Goal: Transaction & Acquisition: Purchase product/service

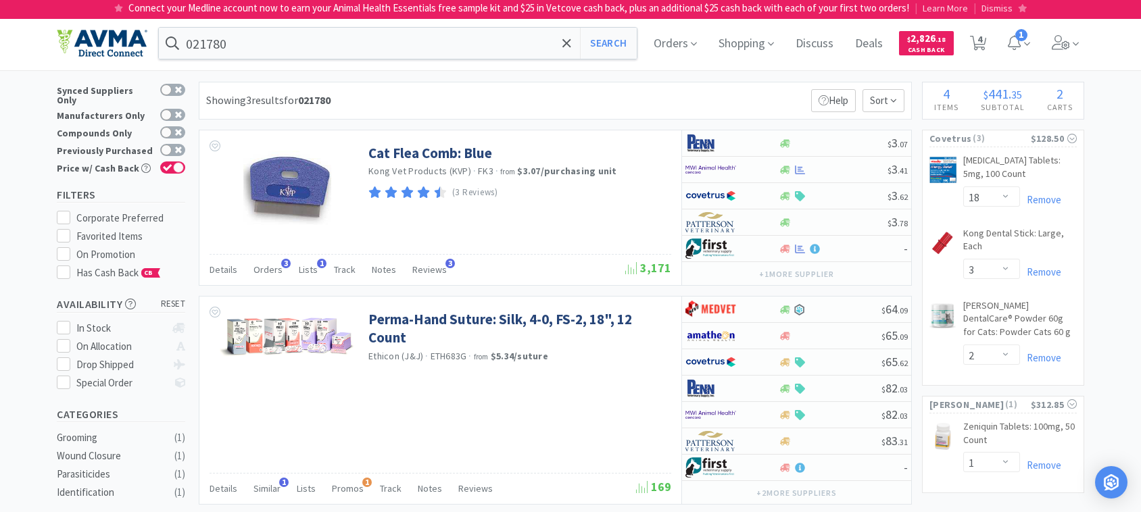
select select "18"
select select "3"
select select "2"
select select "1"
click at [316, 45] on input "021780" at bounding box center [398, 43] width 478 height 31
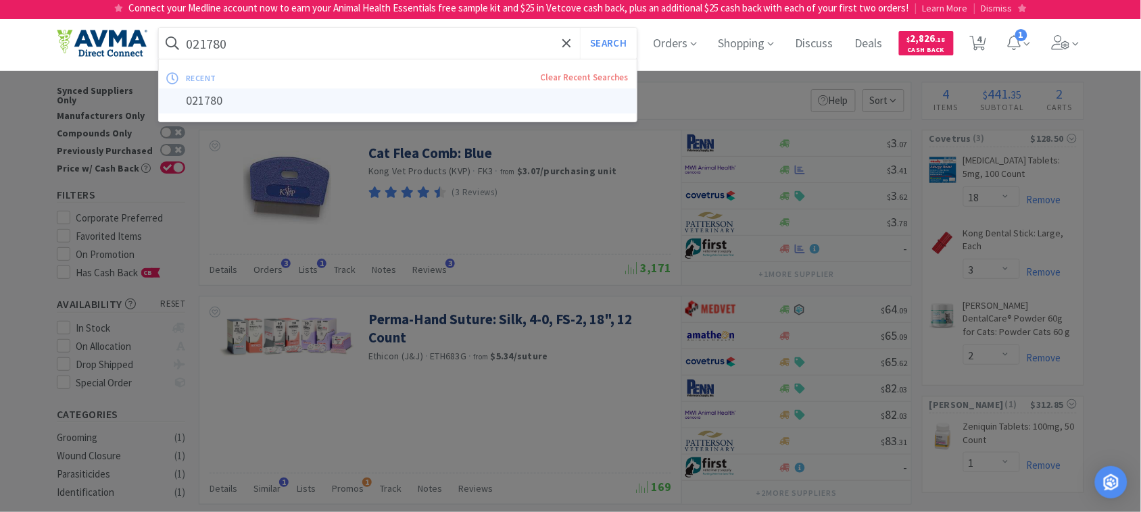
paste input "78085129"
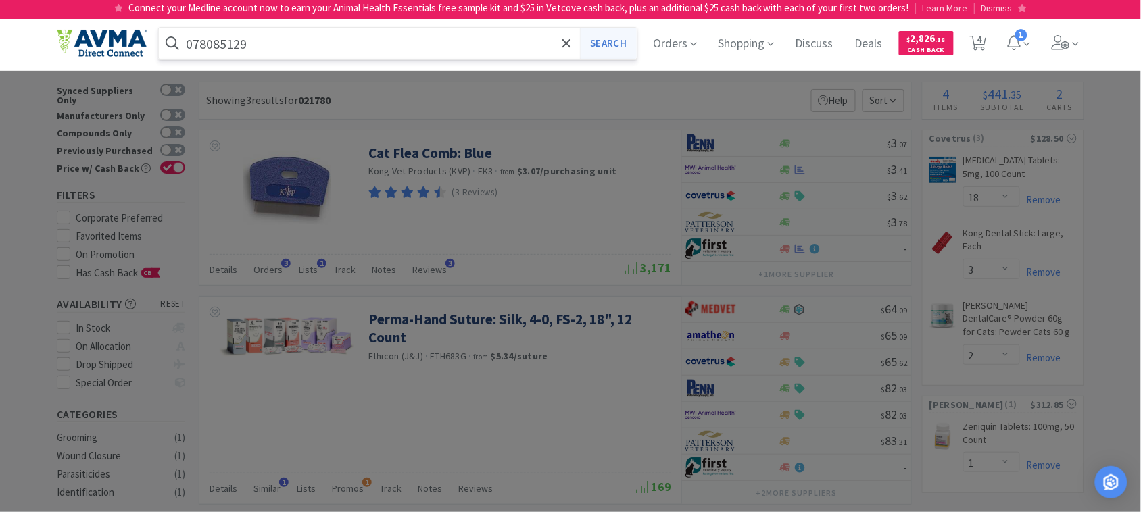
click at [606, 42] on button "Search" at bounding box center [608, 43] width 56 height 31
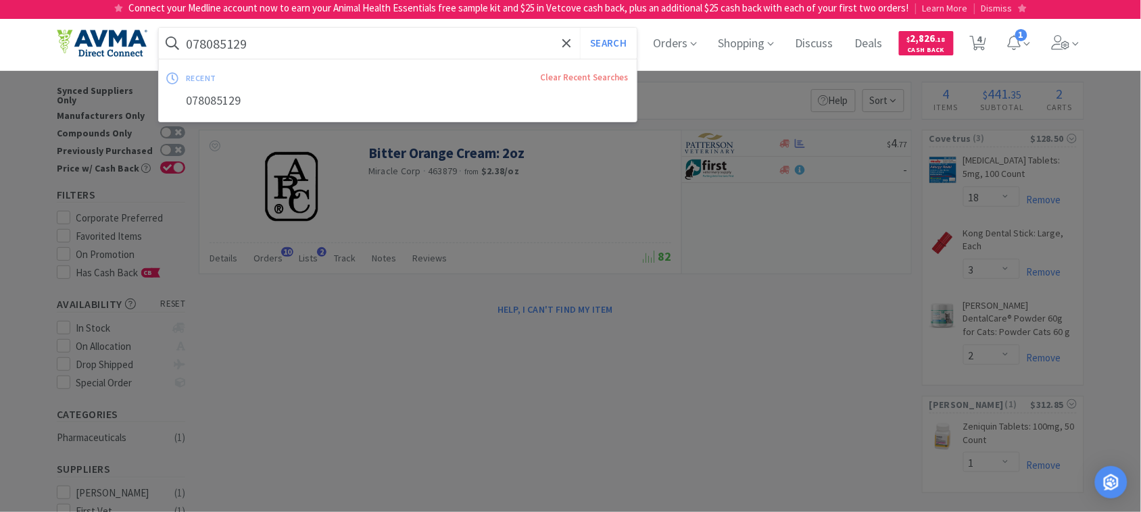
click at [338, 45] on input "078085129" at bounding box center [398, 43] width 478 height 31
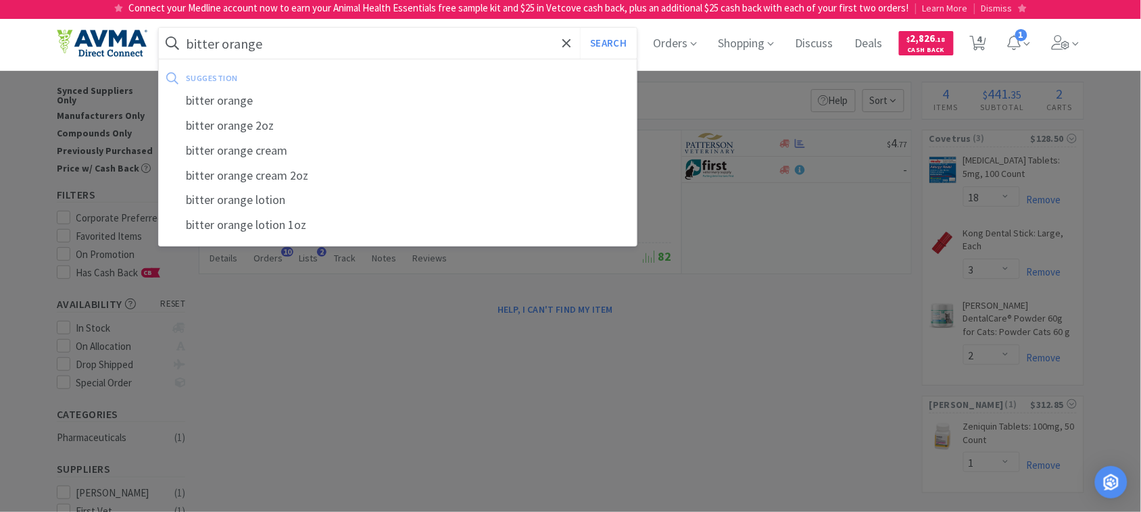
type input "bitter orange"
click at [580, 28] on button "Search" at bounding box center [608, 43] width 56 height 31
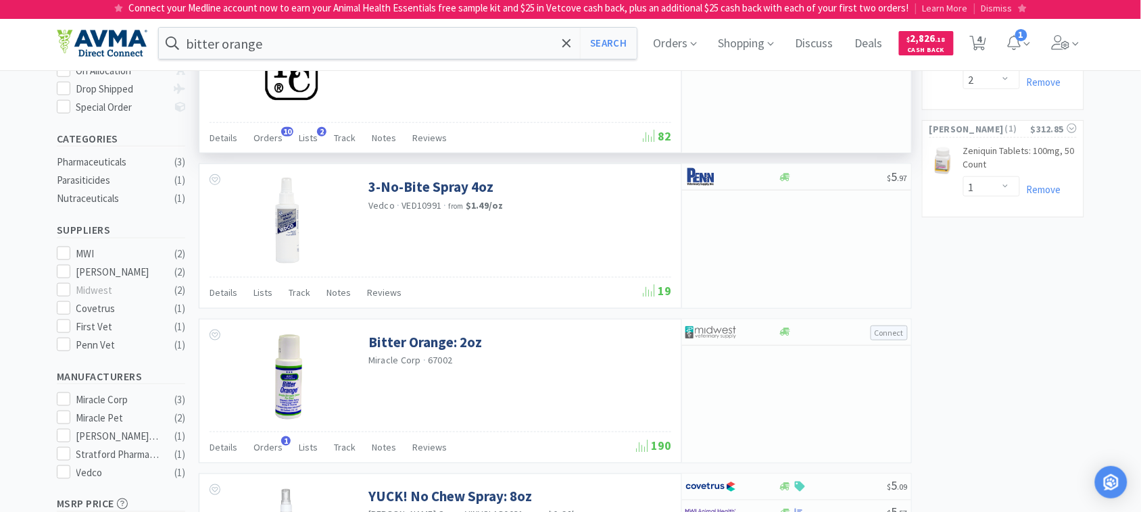
scroll to position [306, 0]
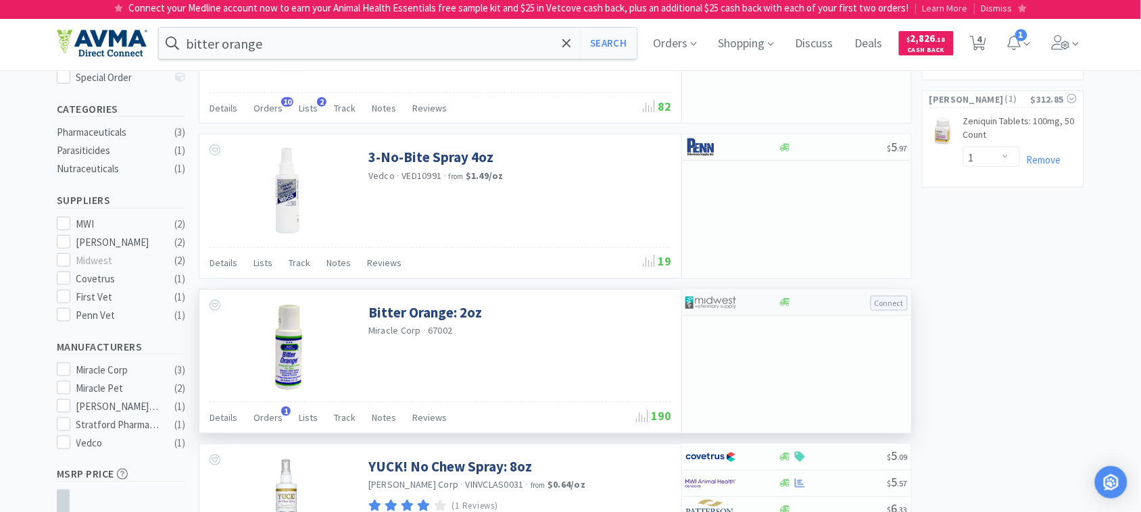
click at [717, 304] on img at bounding box center [711, 303] width 51 height 20
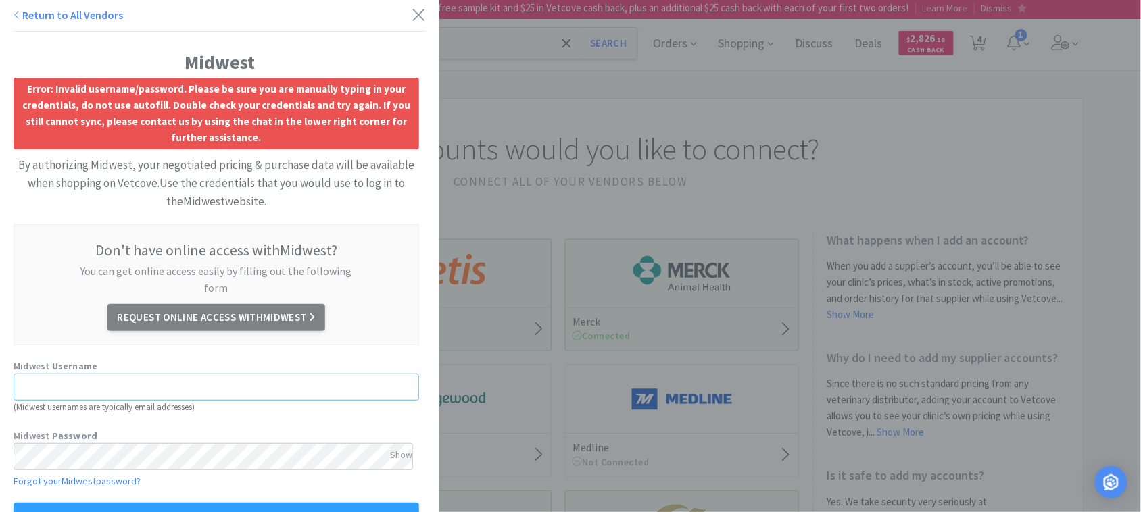
type input "[EMAIL_ADDRESS][DOMAIN_NAME]"
click at [412, 10] on icon at bounding box center [419, 14] width 14 height 19
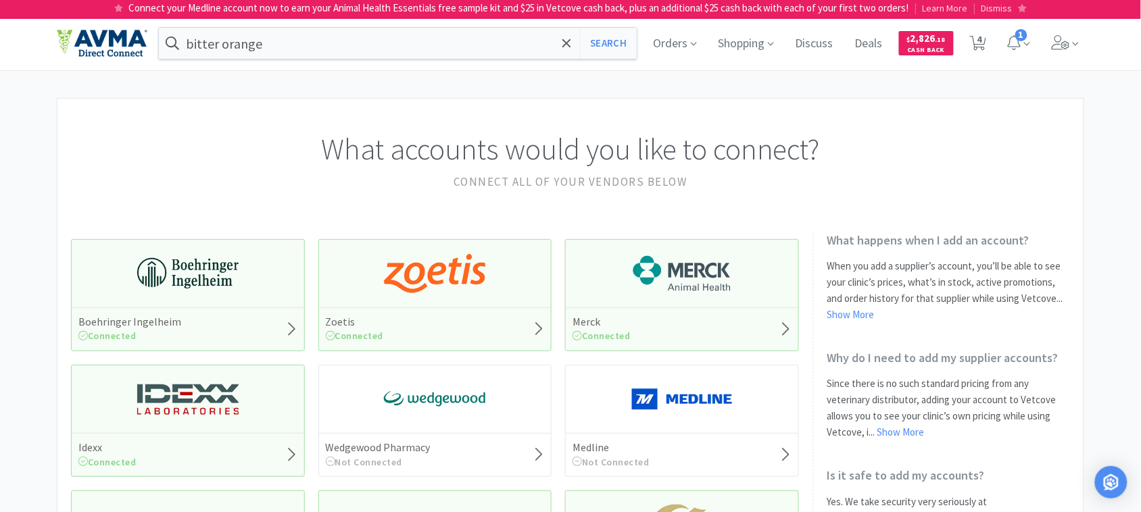
drag, startPoint x: 607, startPoint y: 45, endPoint x: 602, endPoint y: 69, distance: 24.9
click at [607, 45] on button "Search" at bounding box center [608, 43] width 56 height 31
select select "18"
select select "3"
select select "2"
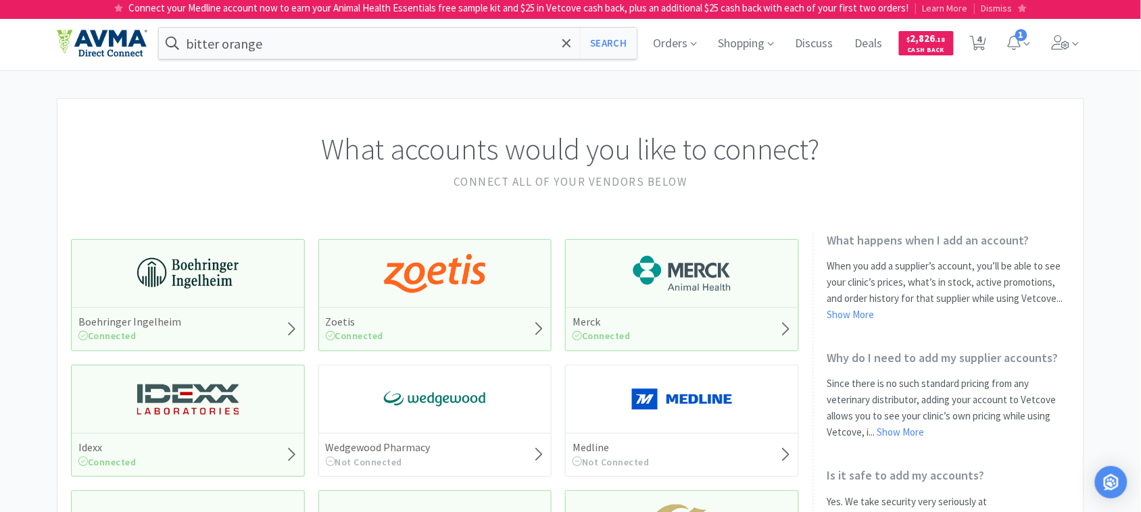
select select "1"
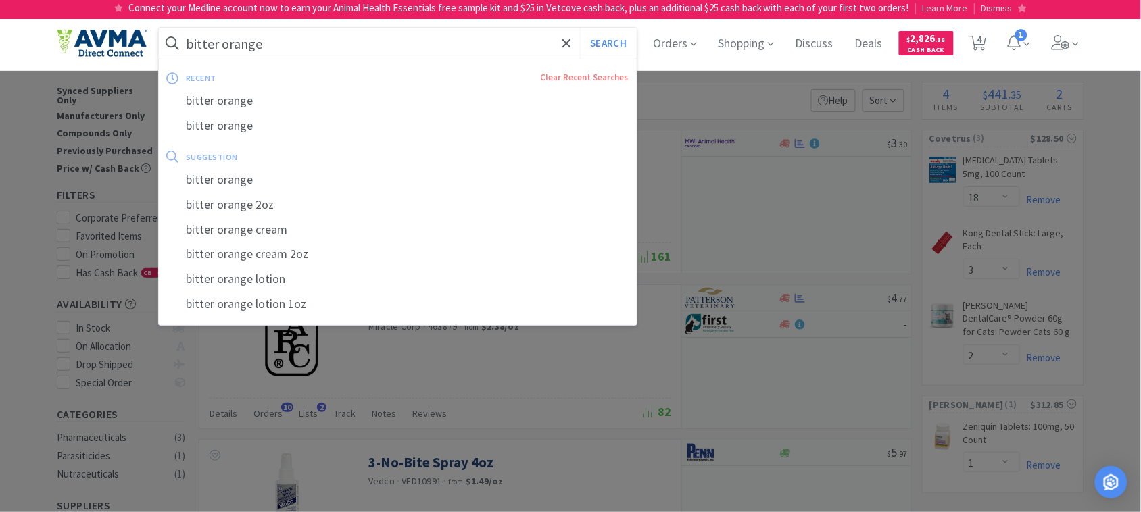
click at [338, 49] on input "bitter orange" at bounding box center [398, 43] width 478 height 31
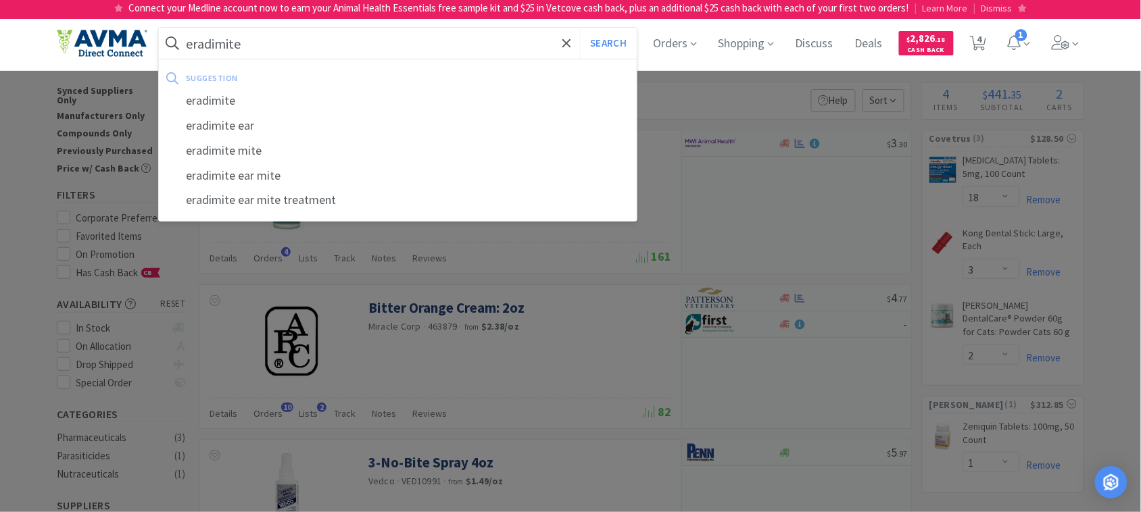
click at [580, 28] on button "Search" at bounding box center [608, 43] width 56 height 31
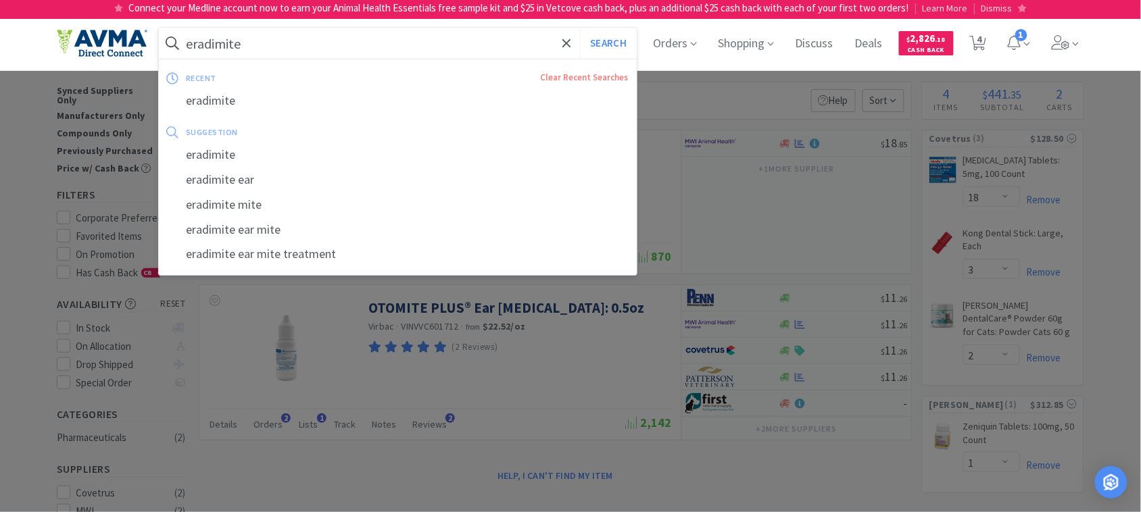
click at [305, 45] on input "eradimite" at bounding box center [398, 43] width 478 height 31
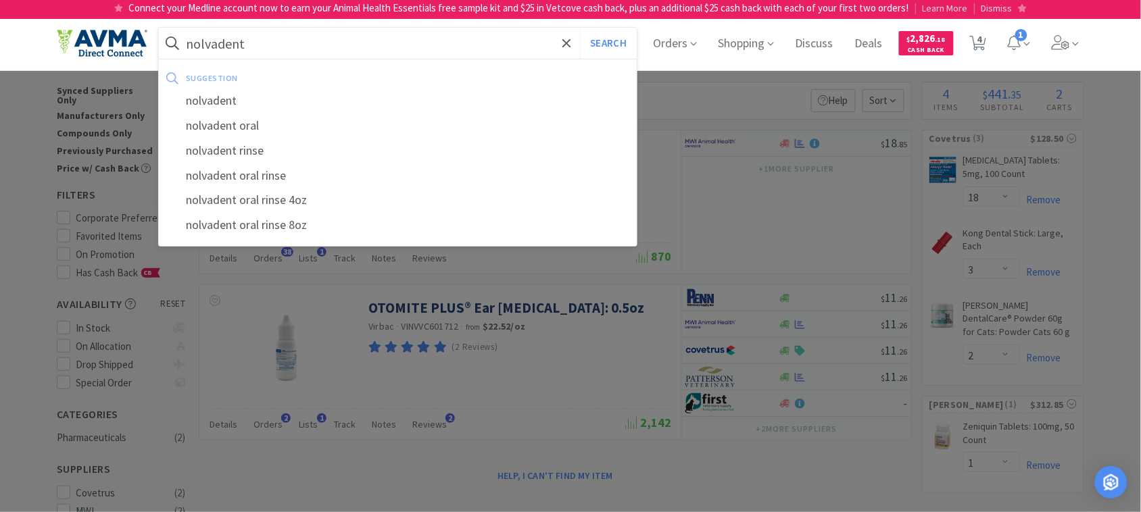
click at [580, 28] on button "Search" at bounding box center [608, 43] width 56 height 31
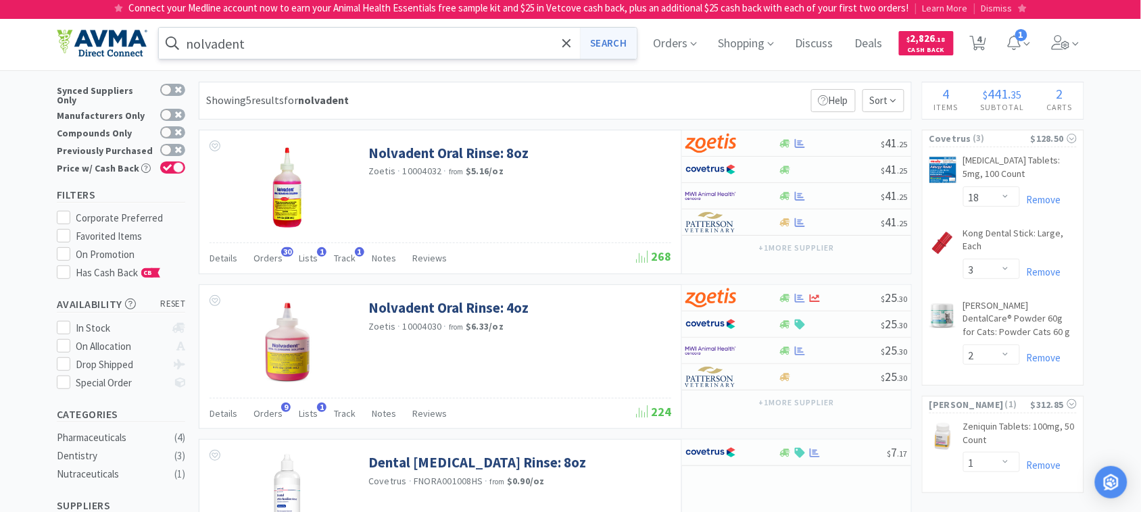
click at [623, 42] on button "Search" at bounding box center [608, 43] width 56 height 31
click at [312, 45] on input "nolvadent" at bounding box center [398, 43] width 478 height 31
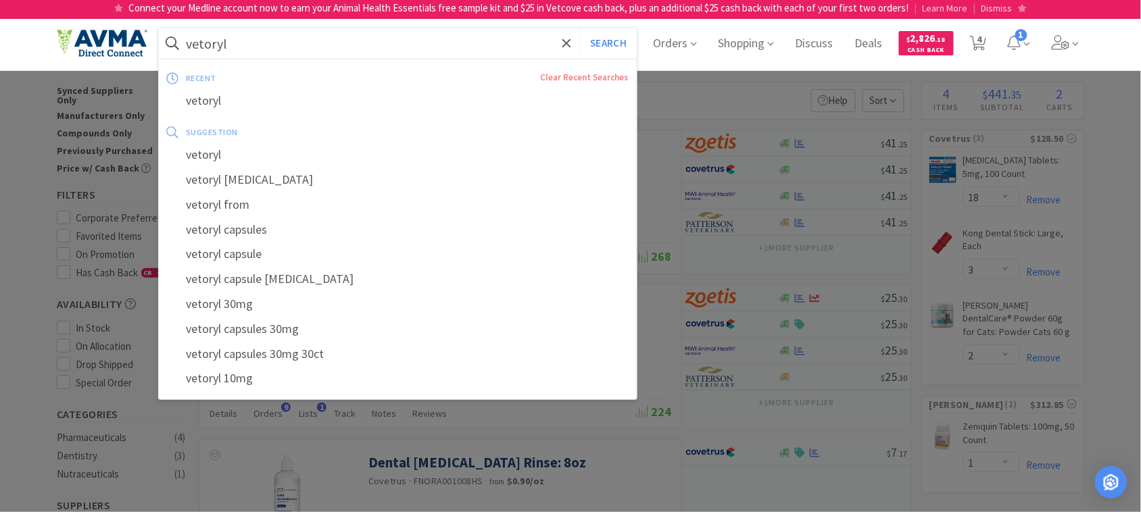
click at [580, 28] on button "Search" at bounding box center [608, 43] width 56 height 31
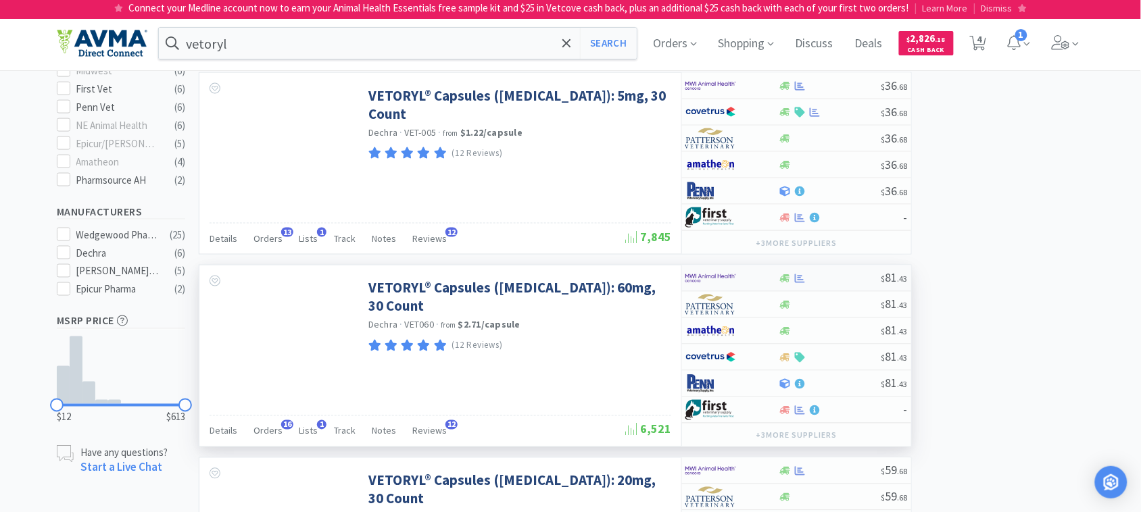
scroll to position [507, 0]
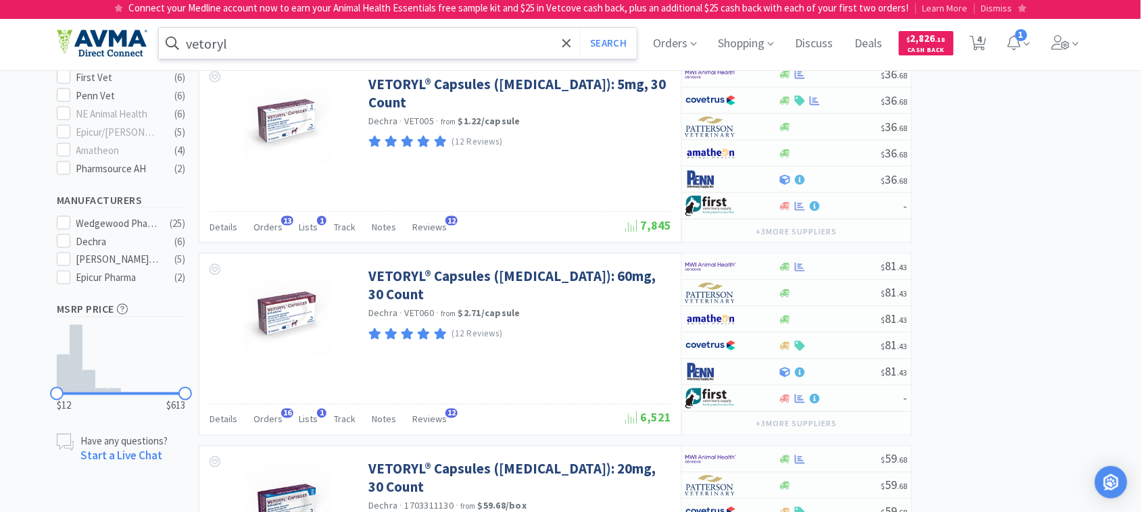
click at [228, 51] on input "vetoryl" at bounding box center [398, 43] width 478 height 31
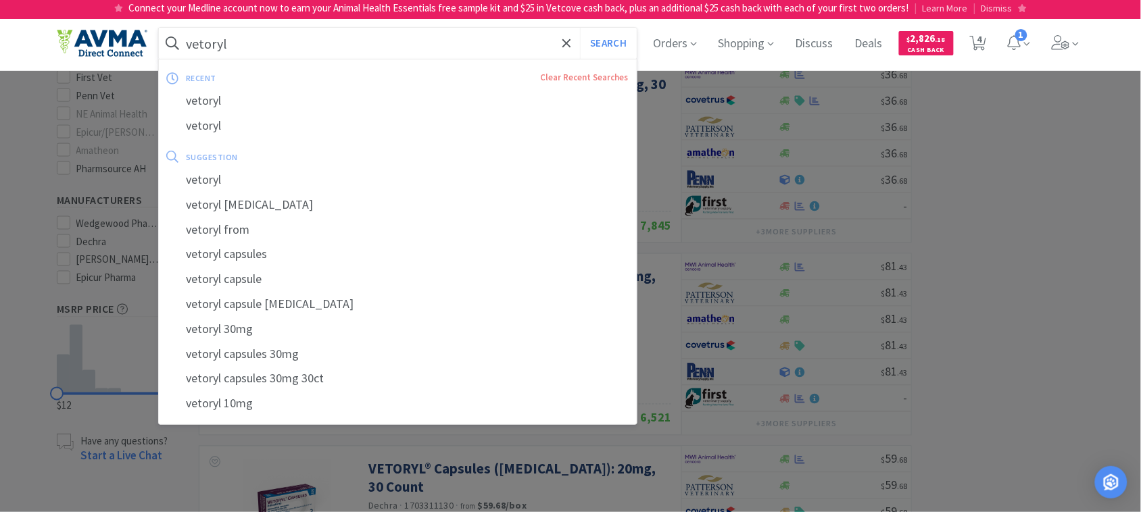
paste input "Pet Protect Cat Small Dog Omega-3 Supplement Proprietary Free Form Blend Suppor…"
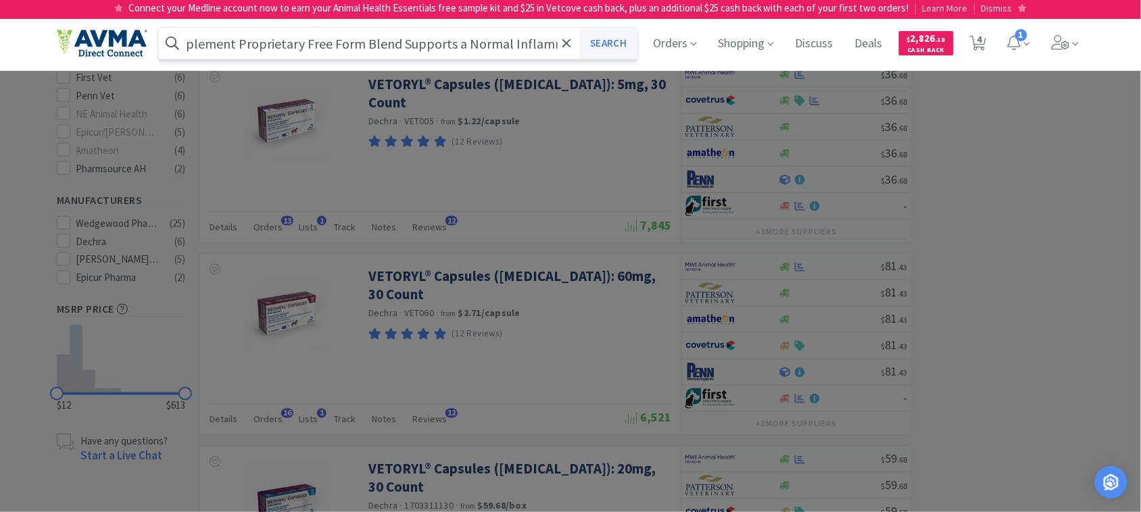
scroll to position [0, 0]
click at [610, 49] on button "Search" at bounding box center [608, 43] width 56 height 31
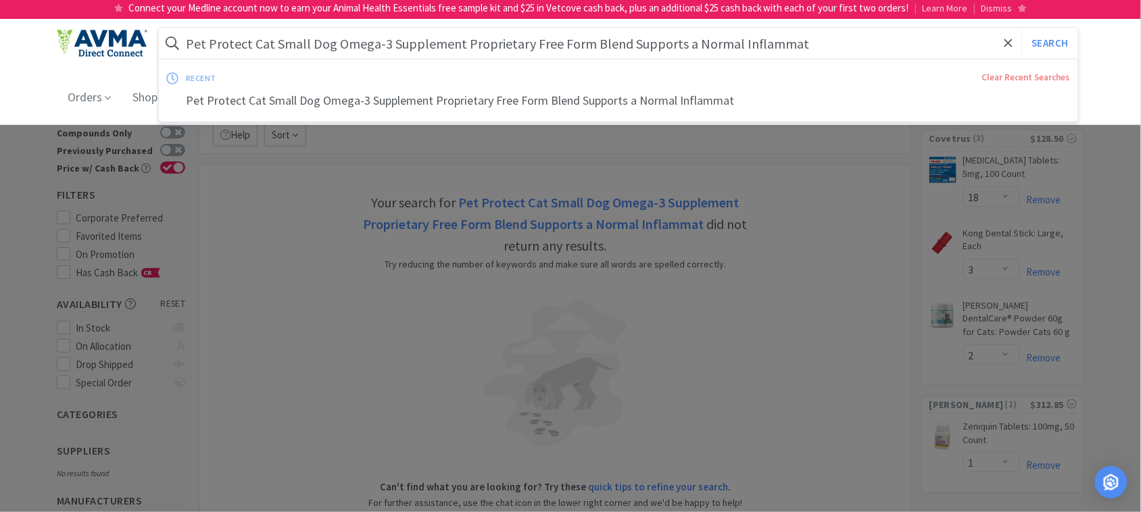
click at [408, 44] on input "Pet Protect Cat Small Dog Omega-3 Supplement Proprietary Free Form Blend Suppor…" at bounding box center [618, 43] width 919 height 31
drag, startPoint x: 528, startPoint y: 43, endPoint x: 843, endPoint y: 65, distance: 315.8
click at [843, 59] on div "Pet Protect Cat Small Dog Omega-3 Supplement Proprietary Free Form Blend Suppor…" at bounding box center [618, 43] width 919 height 31
click at [1045, 44] on button "Search" at bounding box center [1050, 43] width 56 height 31
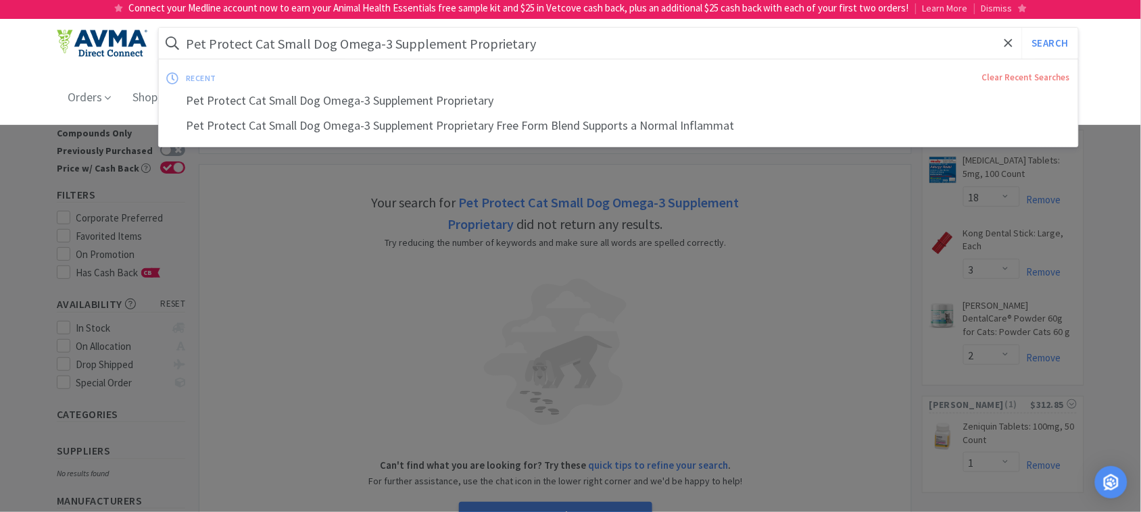
click at [533, 39] on input "Pet Protect Cat Small Dog Omega-3 Supplement Proprietary" at bounding box center [618, 43] width 919 height 31
click at [1022, 28] on button "Search" at bounding box center [1050, 43] width 56 height 31
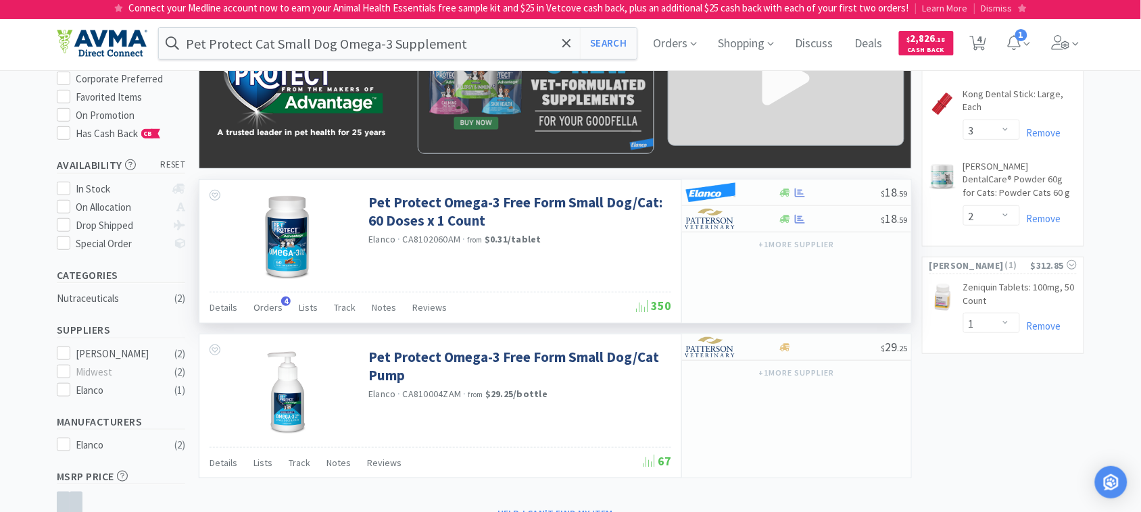
scroll to position [169, 0]
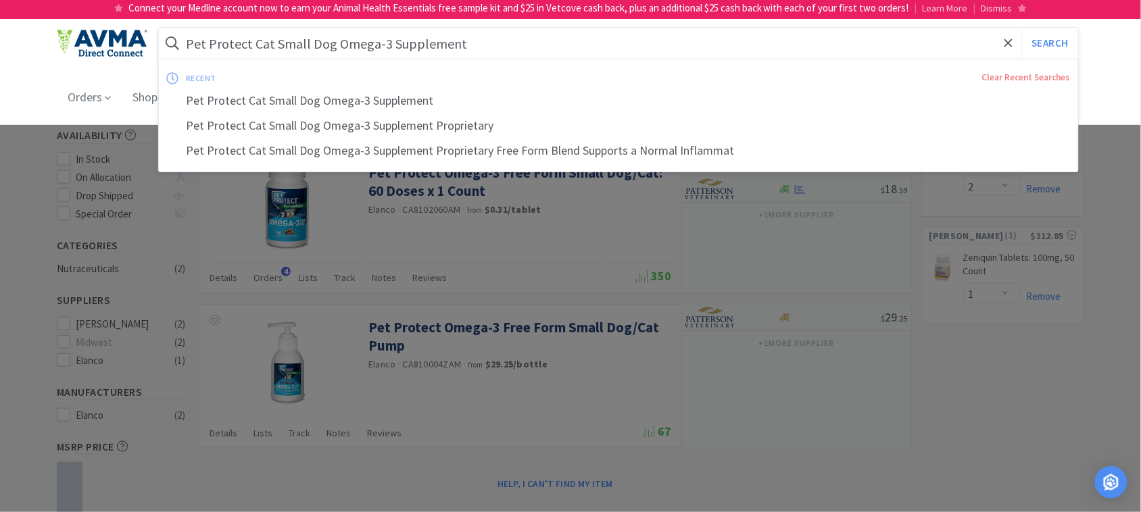
click at [206, 36] on input "Pet Protect Cat Small Dog Omega-3 Supplement" at bounding box center [618, 43] width 919 height 31
paste input "RxCoriolus"
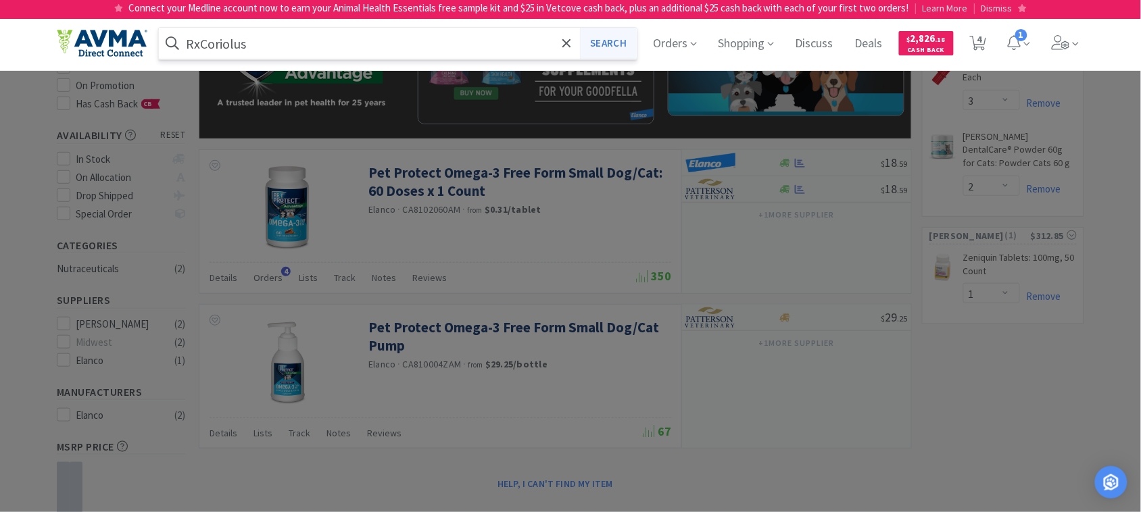
click at [613, 51] on button "Search" at bounding box center [608, 43] width 56 height 31
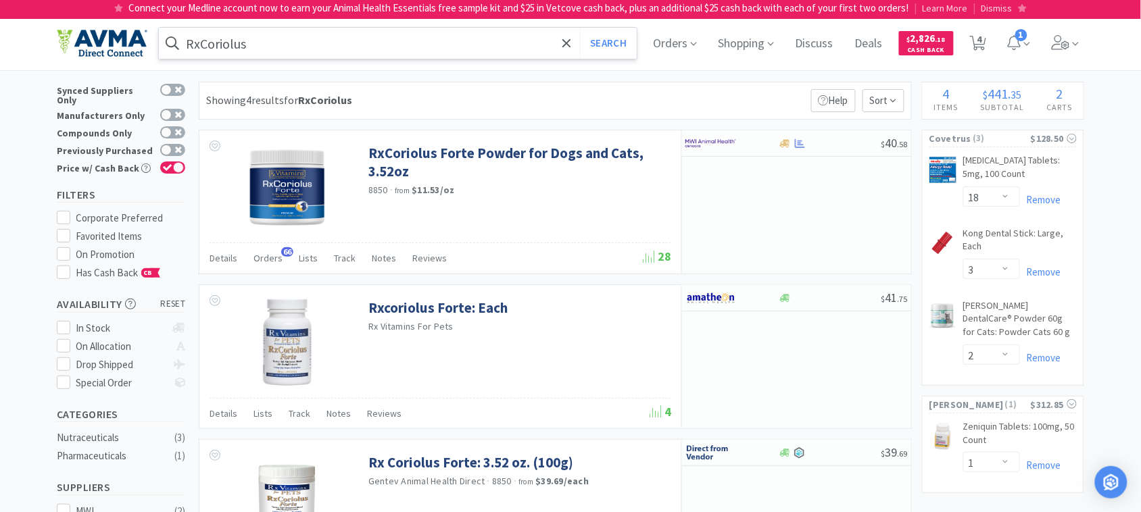
click at [281, 38] on input "RxCoriolus" at bounding box center [398, 43] width 478 height 31
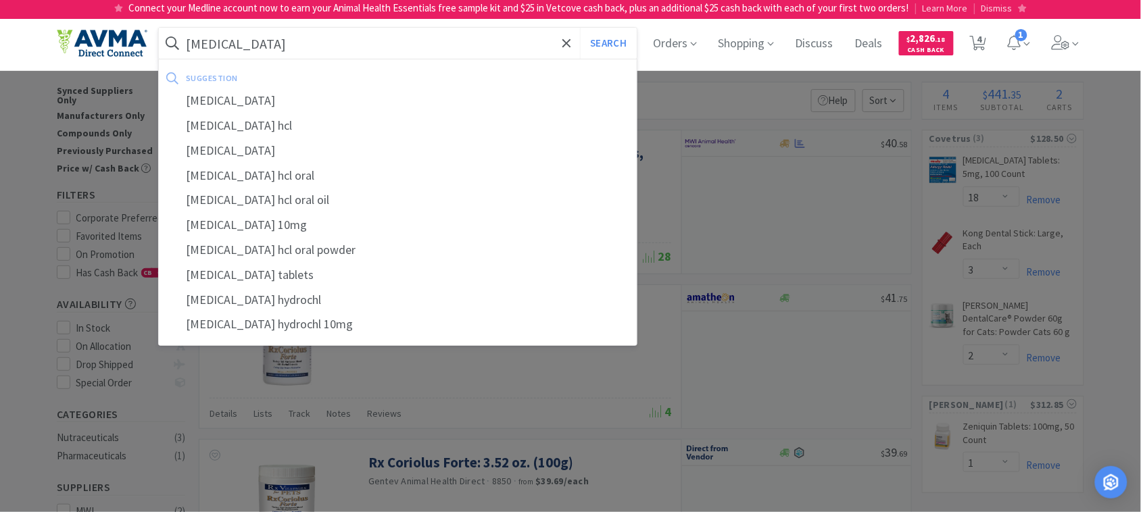
click at [580, 28] on button "Search" at bounding box center [608, 43] width 56 height 31
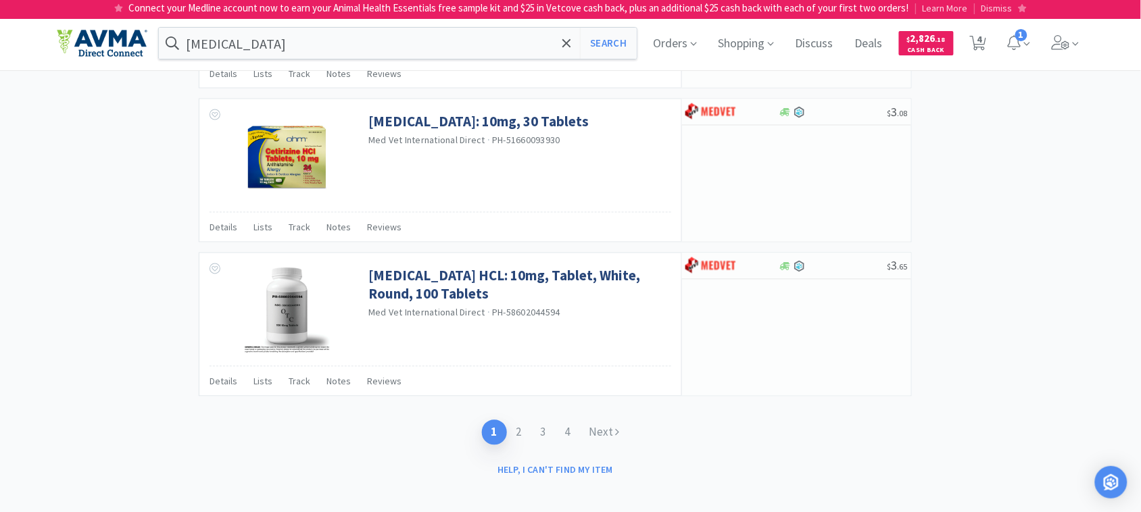
scroll to position [2195, 0]
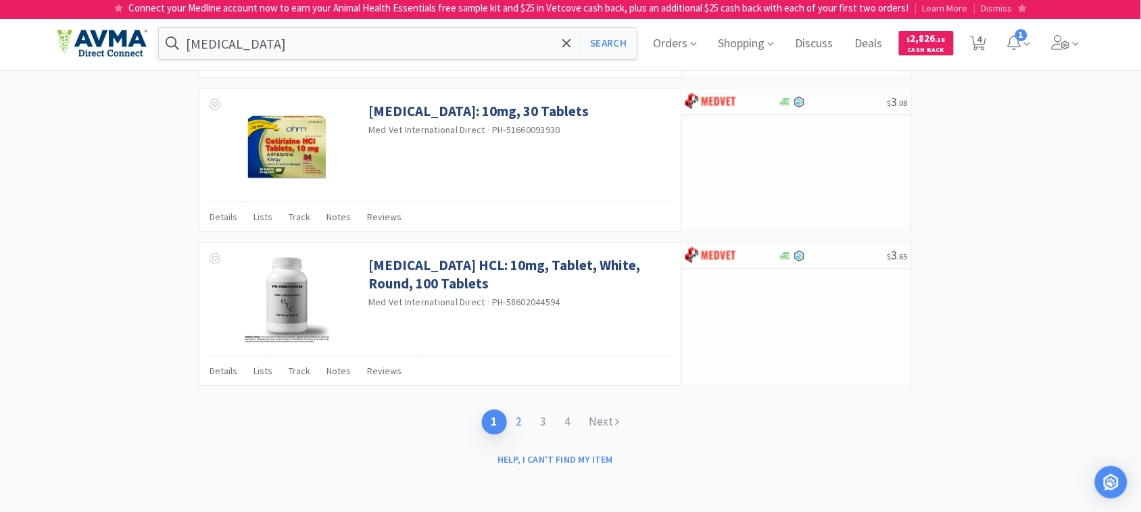
click at [523, 421] on link "2" at bounding box center [519, 422] width 24 height 25
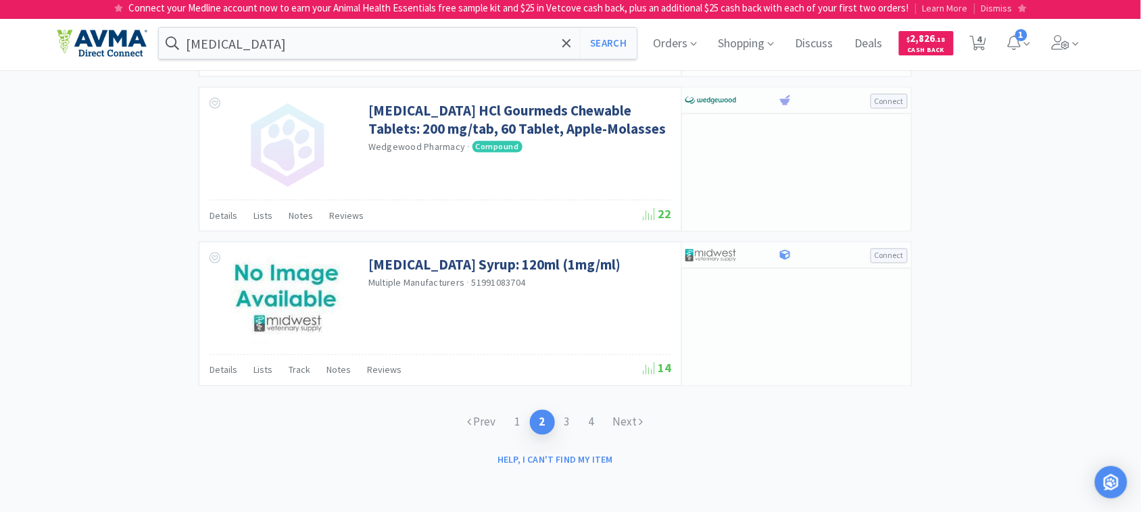
scroll to position [2066, 0]
click at [567, 426] on link "3" at bounding box center [567, 422] width 24 height 25
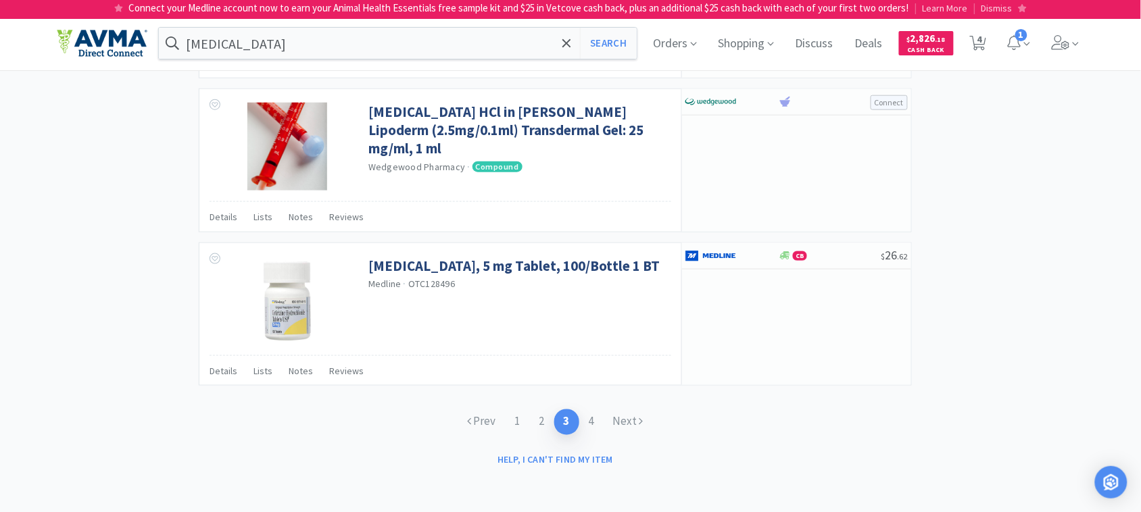
scroll to position [1913, 0]
click at [515, 420] on link "1" at bounding box center [518, 422] width 24 height 25
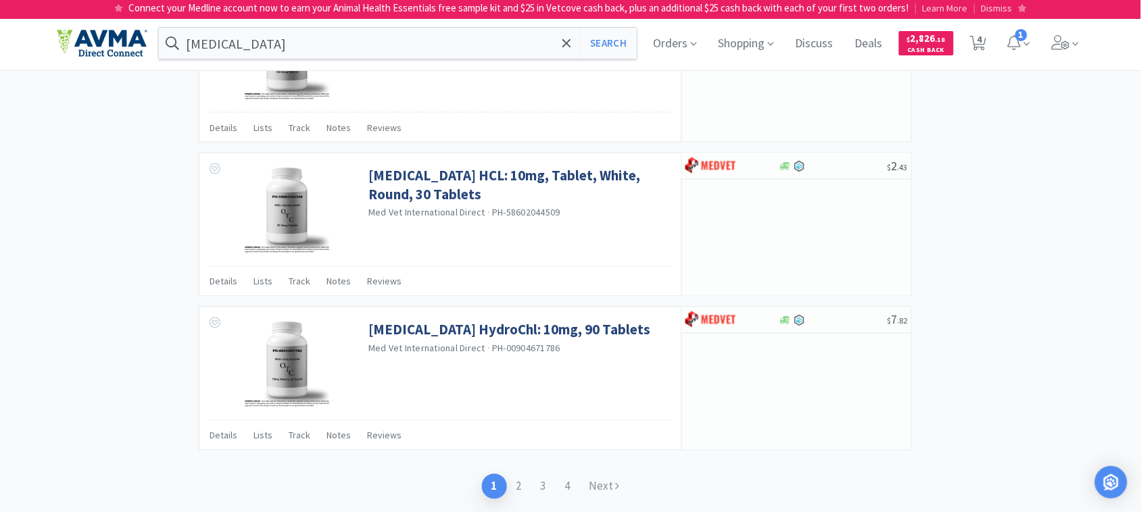
scroll to position [2195, 0]
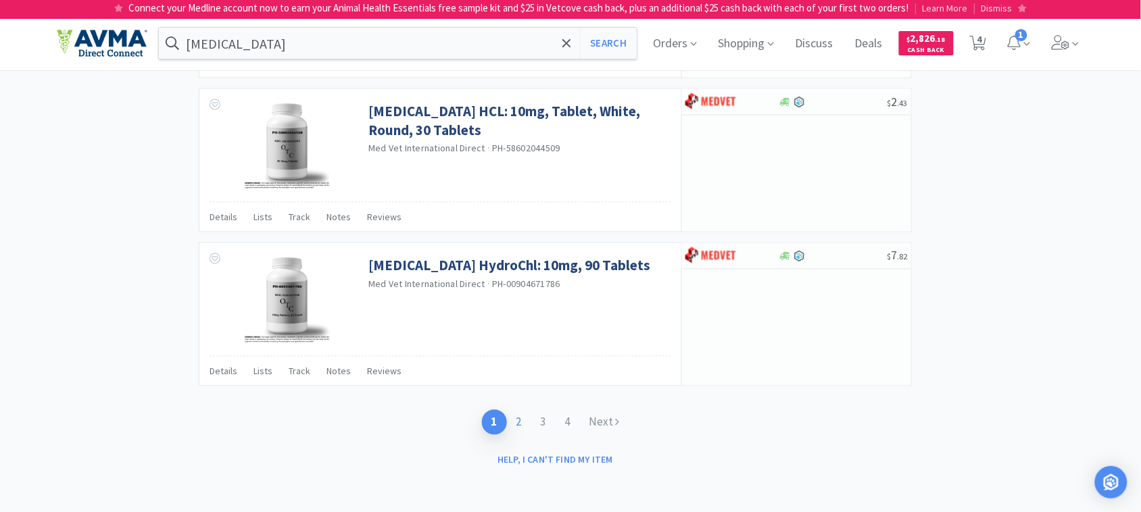
click at [522, 421] on link "2" at bounding box center [519, 422] width 24 height 25
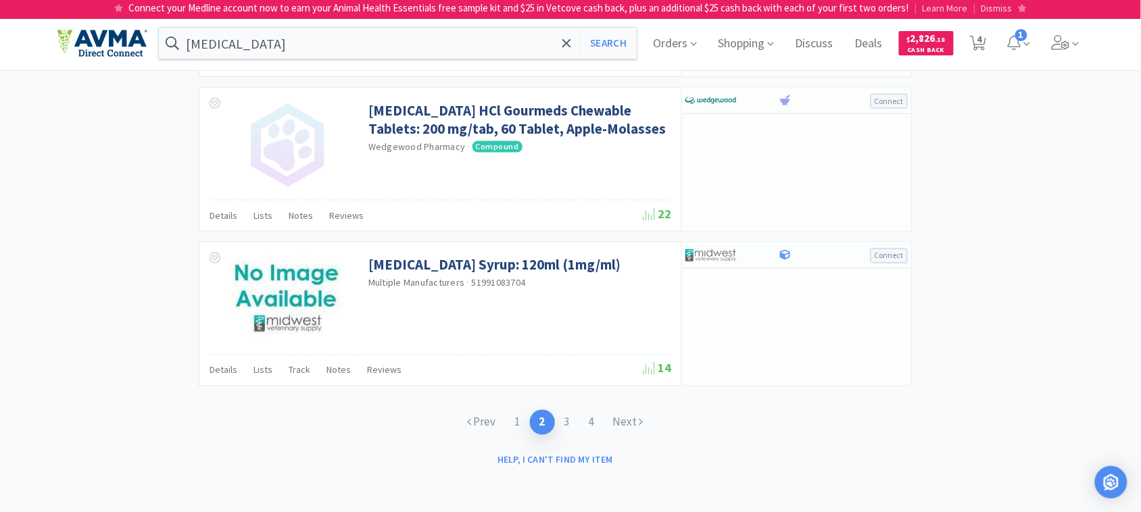
scroll to position [2066, 0]
click at [561, 417] on link "3" at bounding box center [567, 422] width 24 height 25
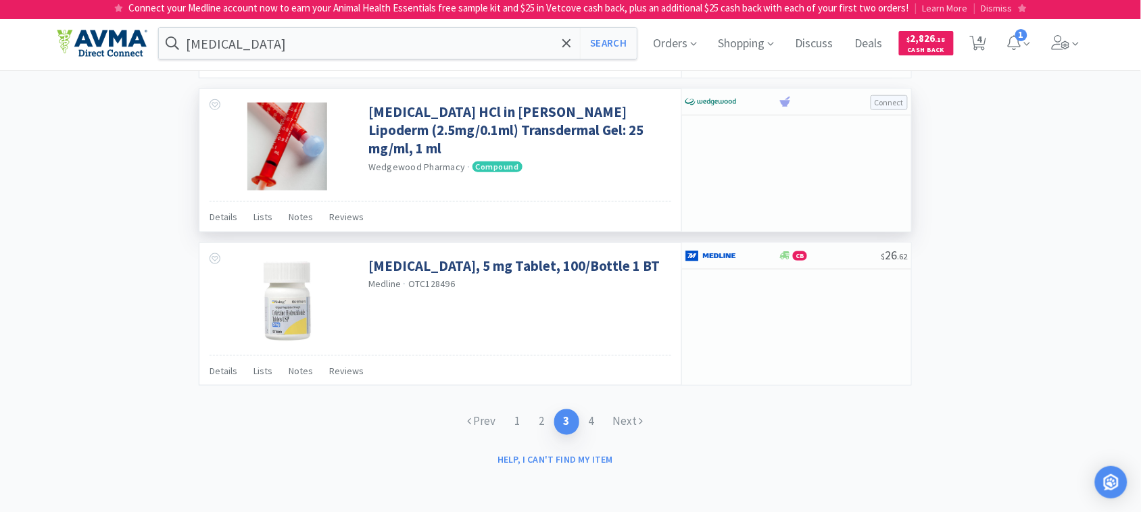
scroll to position [1913, 0]
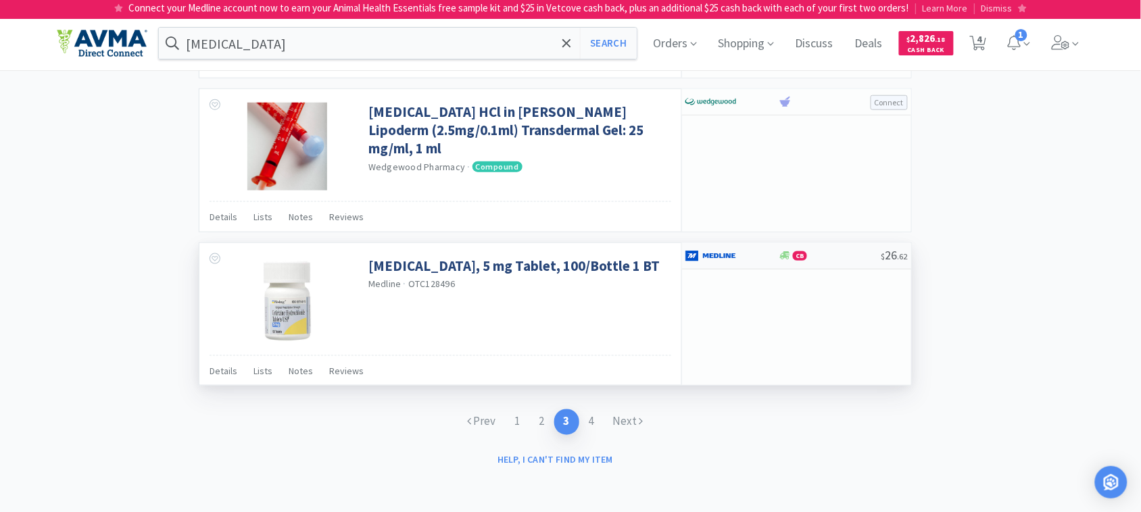
click at [705, 256] on img at bounding box center [711, 256] width 51 height 20
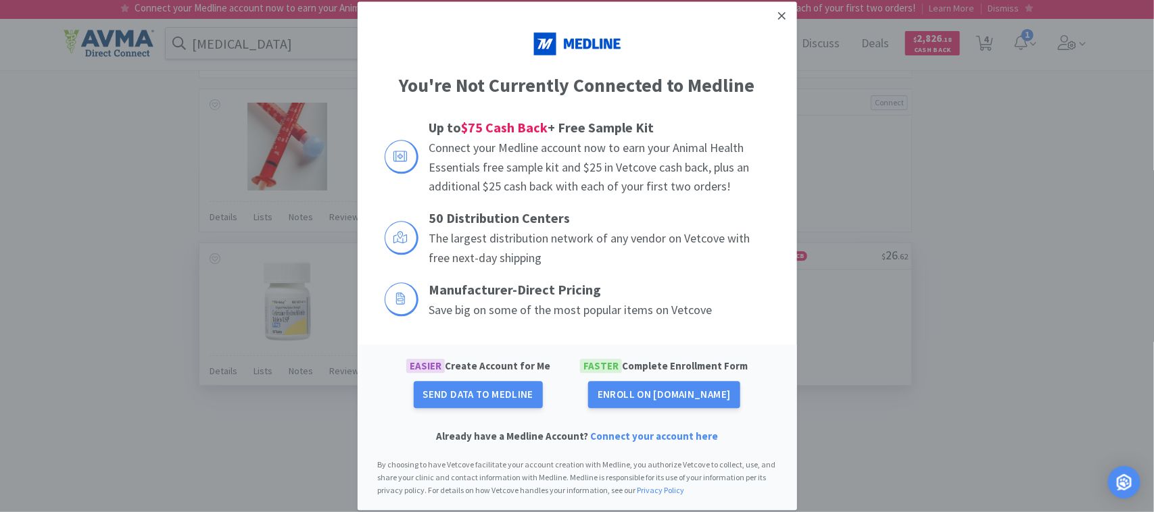
click at [786, 14] on icon at bounding box center [781, 15] width 7 height 12
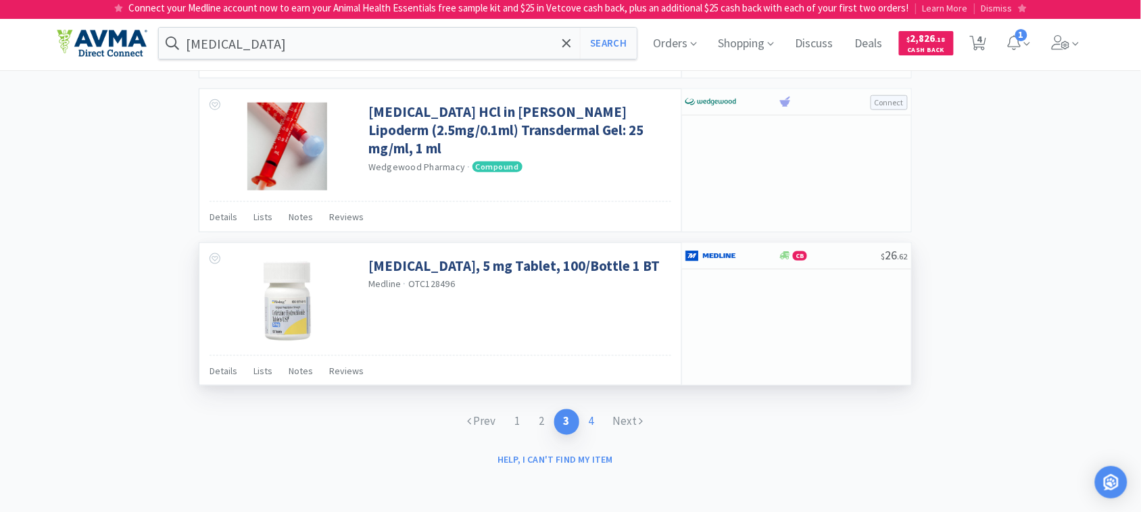
click at [594, 425] on link "4" at bounding box center [591, 422] width 24 height 25
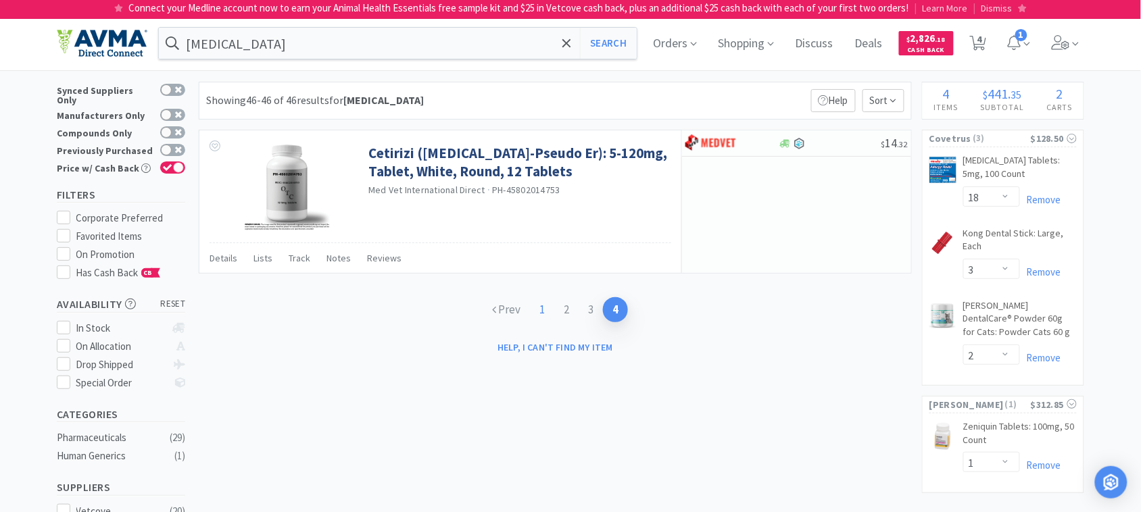
click at [539, 312] on link "1" at bounding box center [542, 309] width 24 height 25
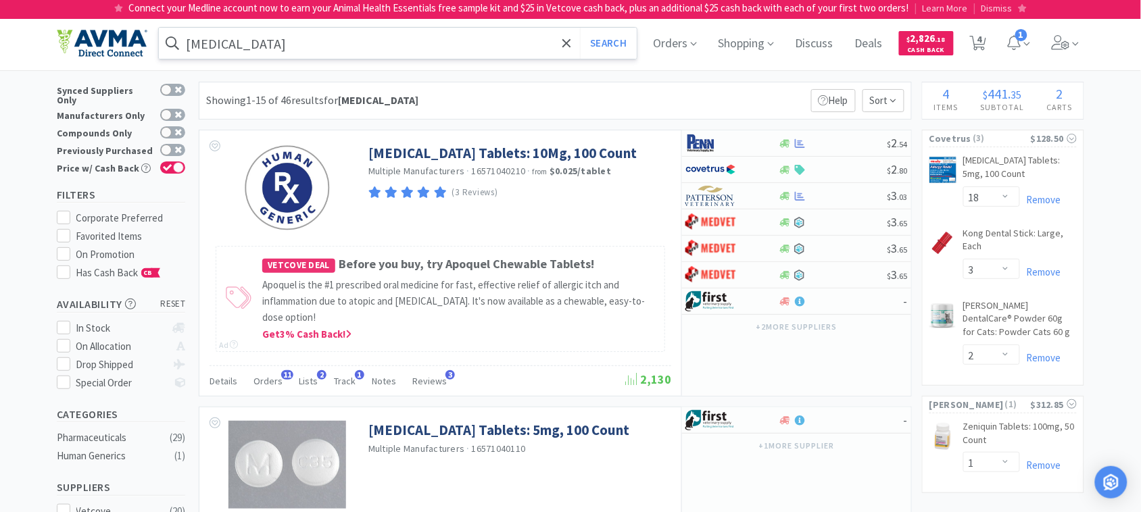
click at [264, 34] on input "[MEDICAL_DATA]" at bounding box center [398, 43] width 478 height 31
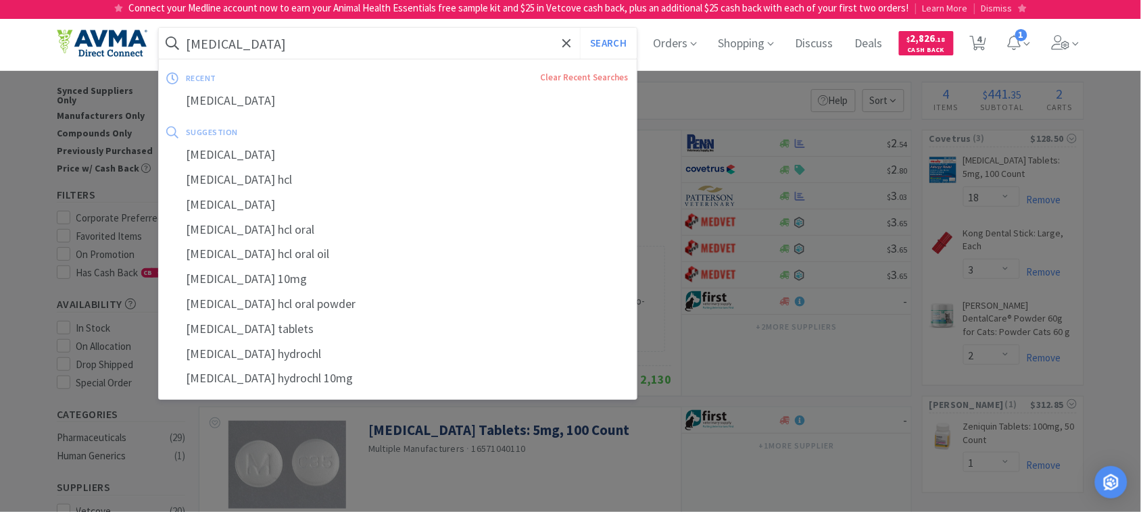
click at [268, 41] on input "[MEDICAL_DATA]" at bounding box center [398, 43] width 478 height 31
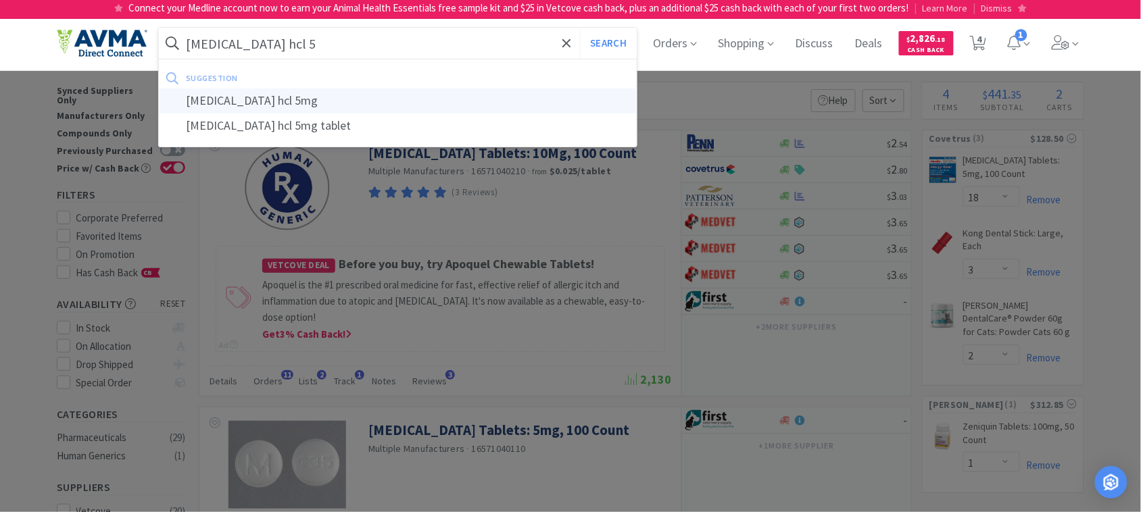
click at [250, 101] on div "[MEDICAL_DATA] hcl 5mg" at bounding box center [398, 101] width 478 height 25
type input "[MEDICAL_DATA] hcl 5mg"
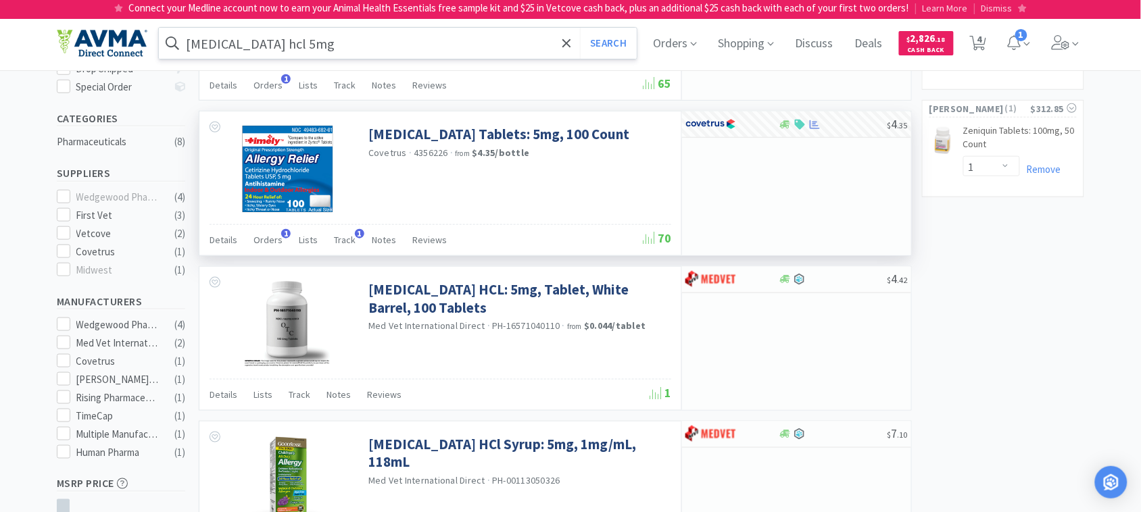
scroll to position [338, 0]
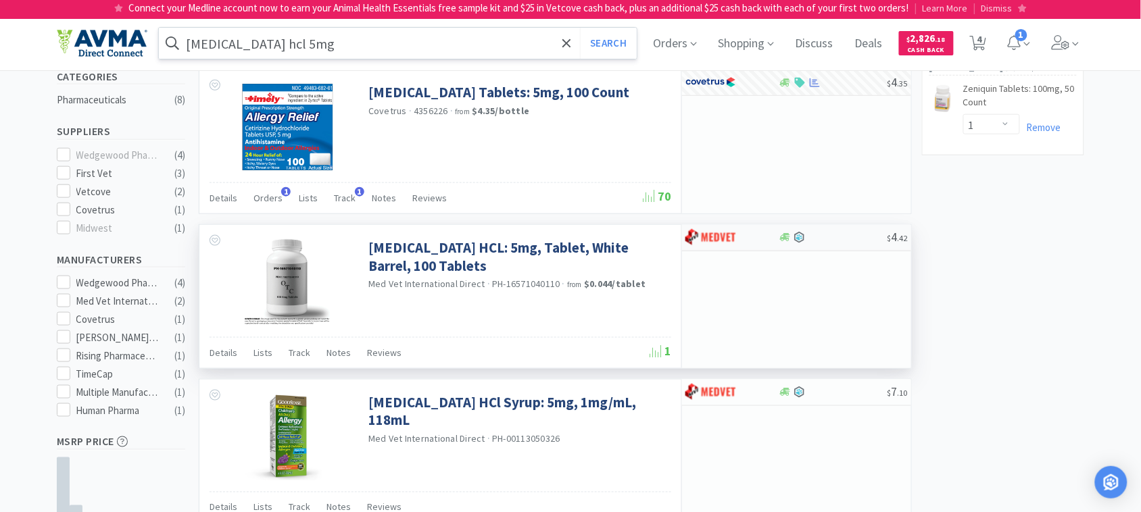
click at [711, 235] on img at bounding box center [711, 238] width 51 height 20
select select "1"
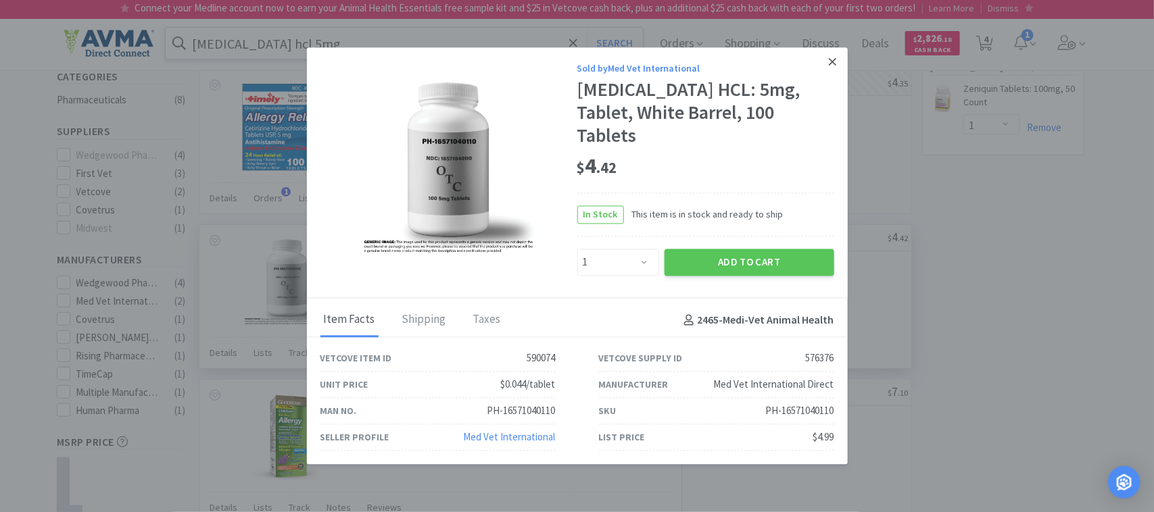
click at [837, 69] on link at bounding box center [833, 62] width 24 height 29
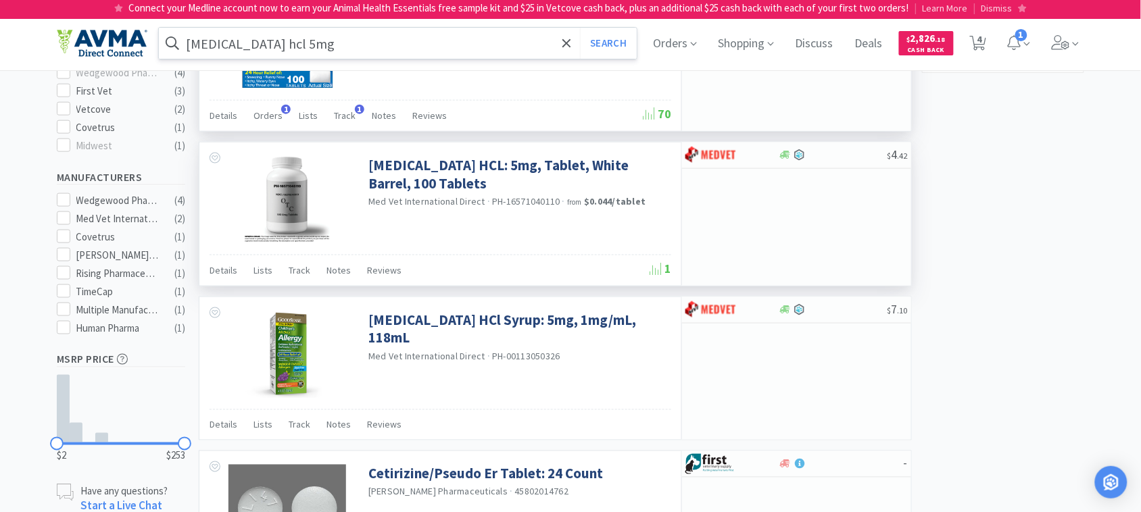
scroll to position [423, 0]
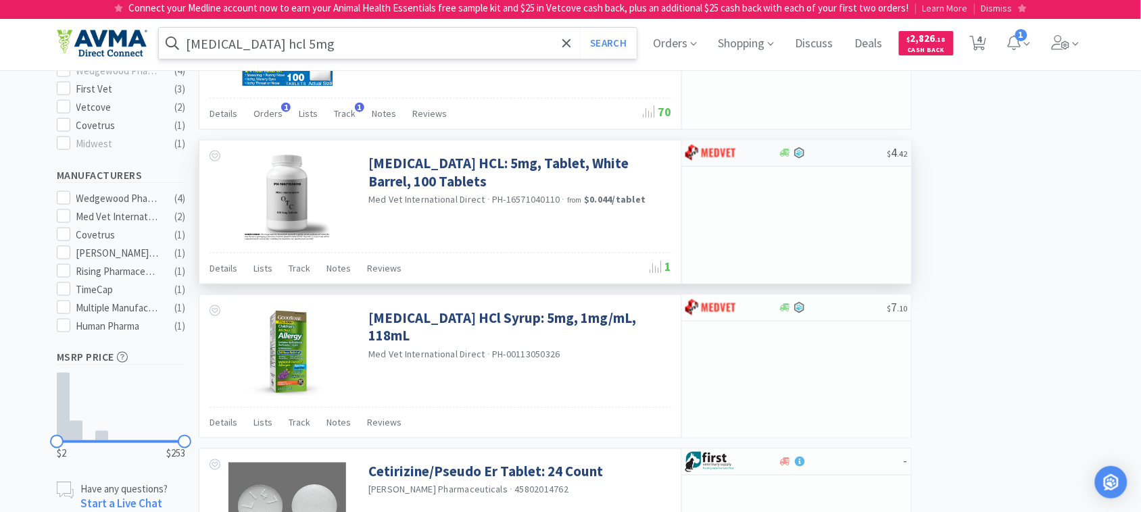
click at [715, 154] on img at bounding box center [711, 153] width 51 height 20
select select "1"
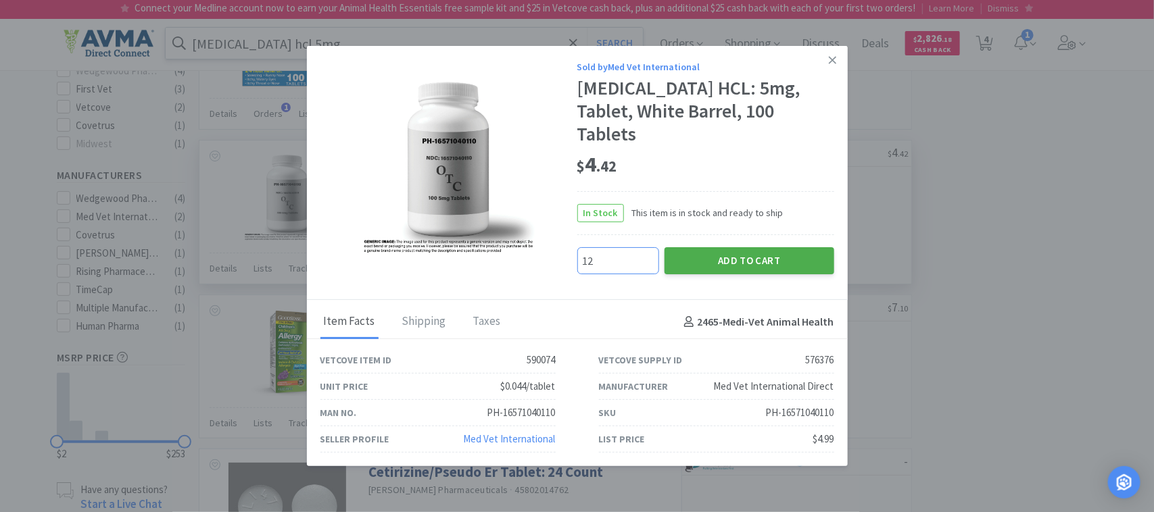
type input "12"
click at [746, 248] on button "Add to Cart" at bounding box center [750, 260] width 170 height 27
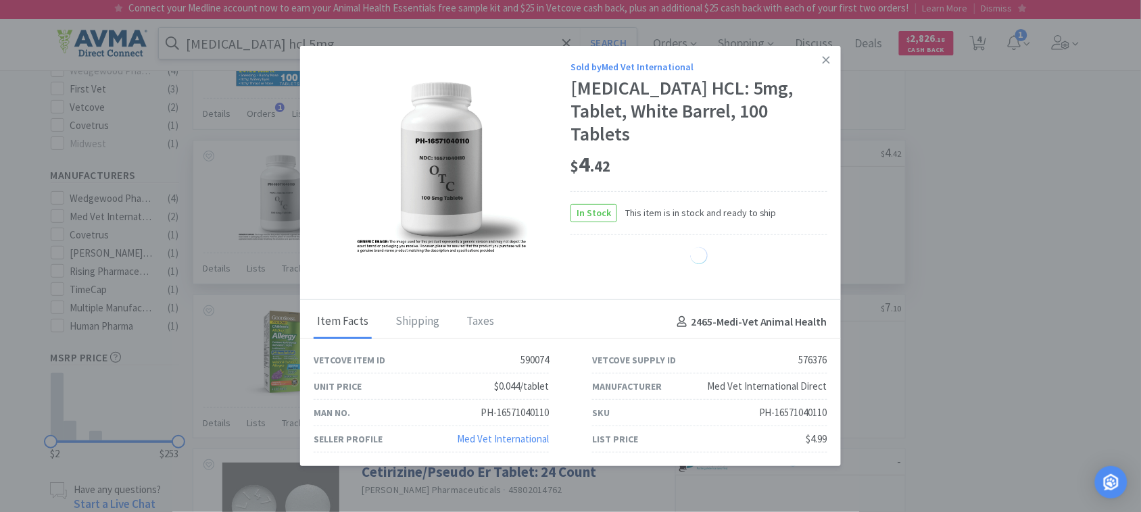
select select "12"
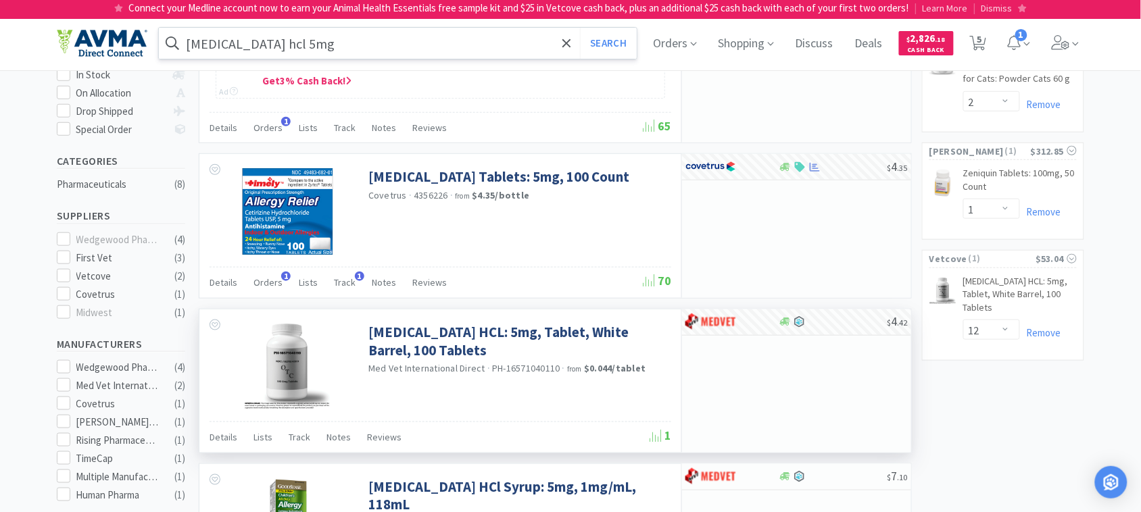
scroll to position [169, 0]
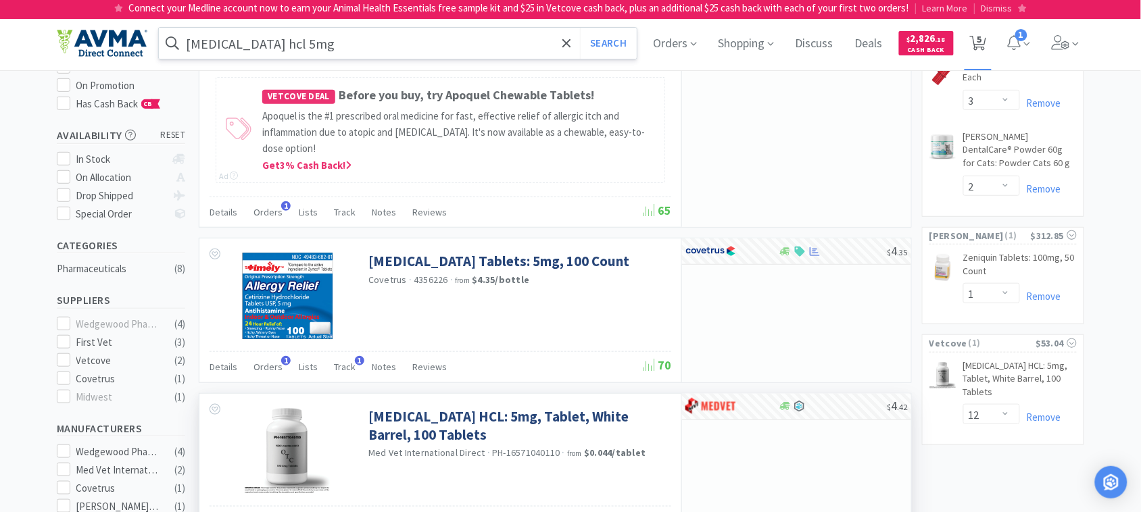
click at [982, 39] on span "5" at bounding box center [980, 39] width 5 height 54
select select "18"
select select "3"
select select "2"
select select "1"
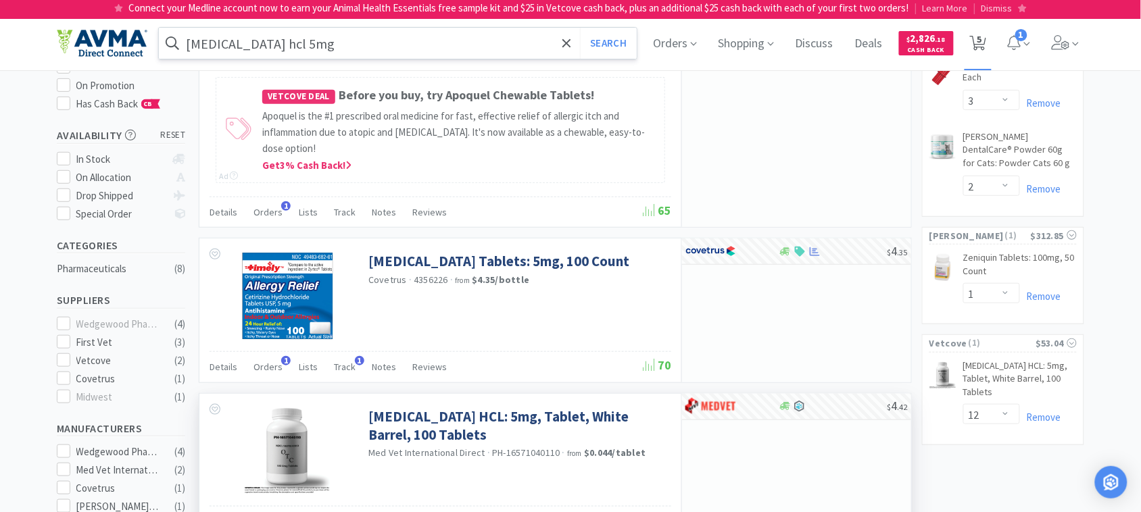
select select "12"
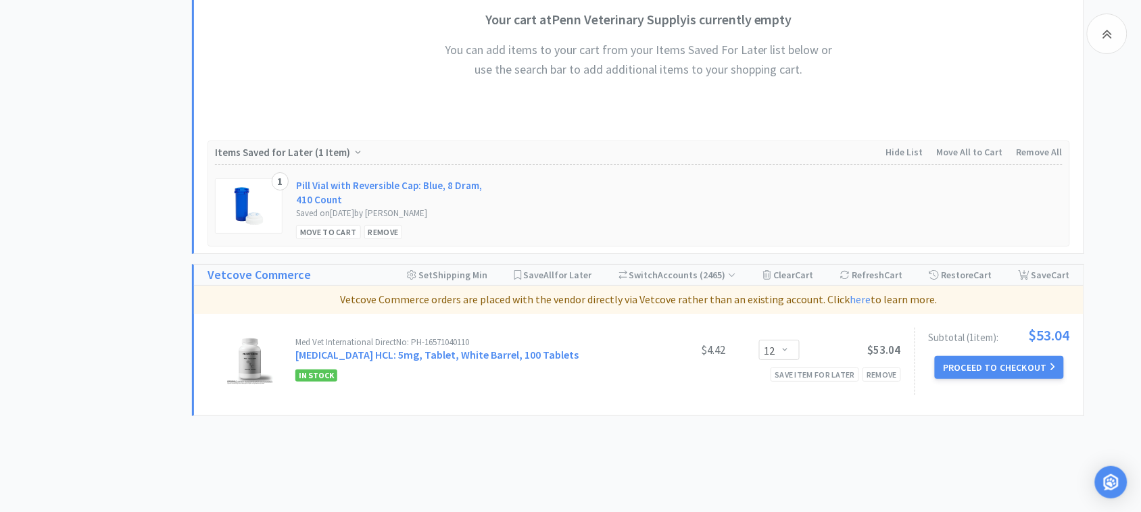
scroll to position [1418, 0]
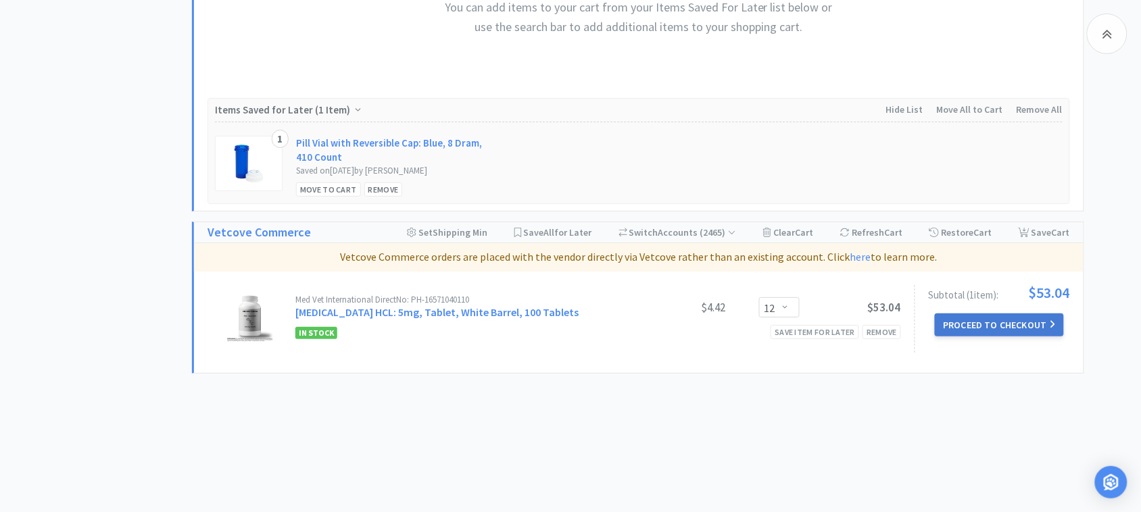
click at [987, 323] on button "Proceed to Checkout" at bounding box center [999, 325] width 128 height 23
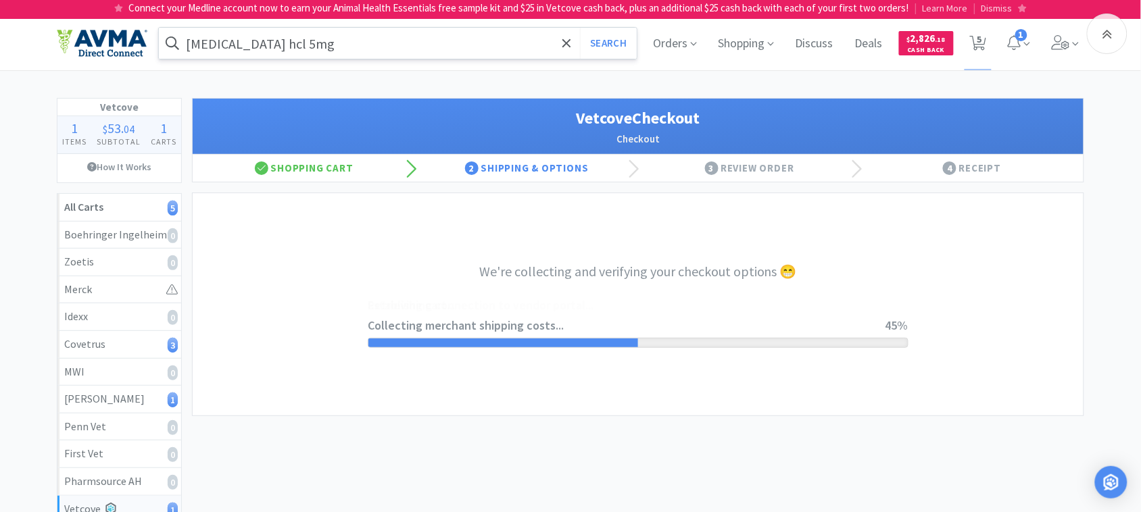
select select "2489"
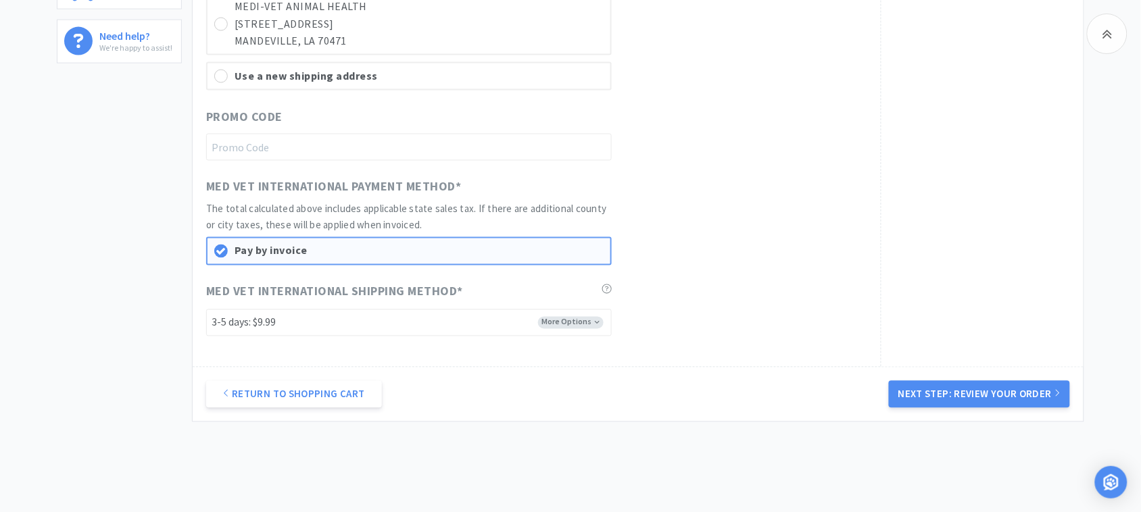
scroll to position [641, 0]
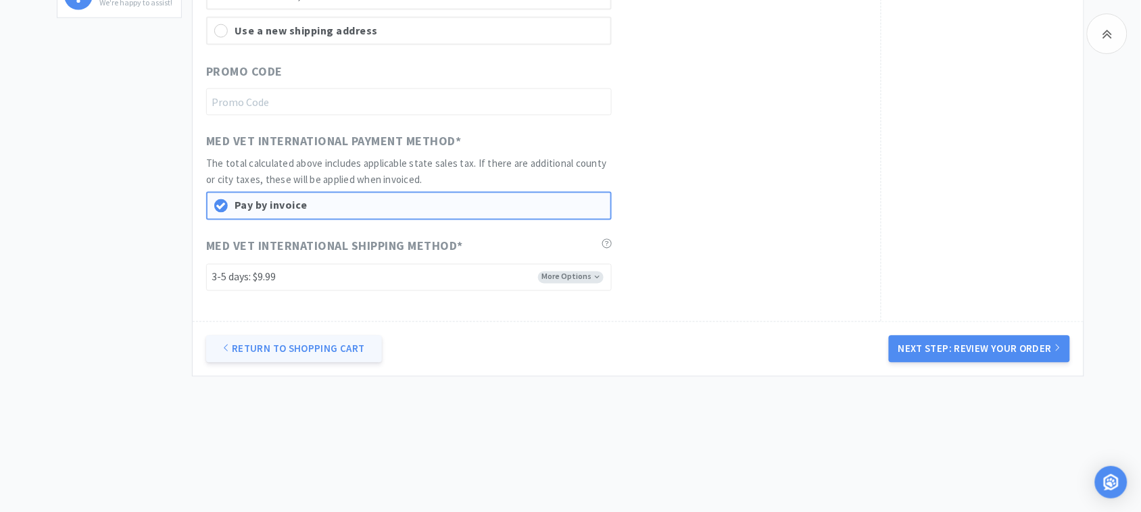
click at [298, 345] on link "Return to Shopping Cart" at bounding box center [294, 349] width 176 height 27
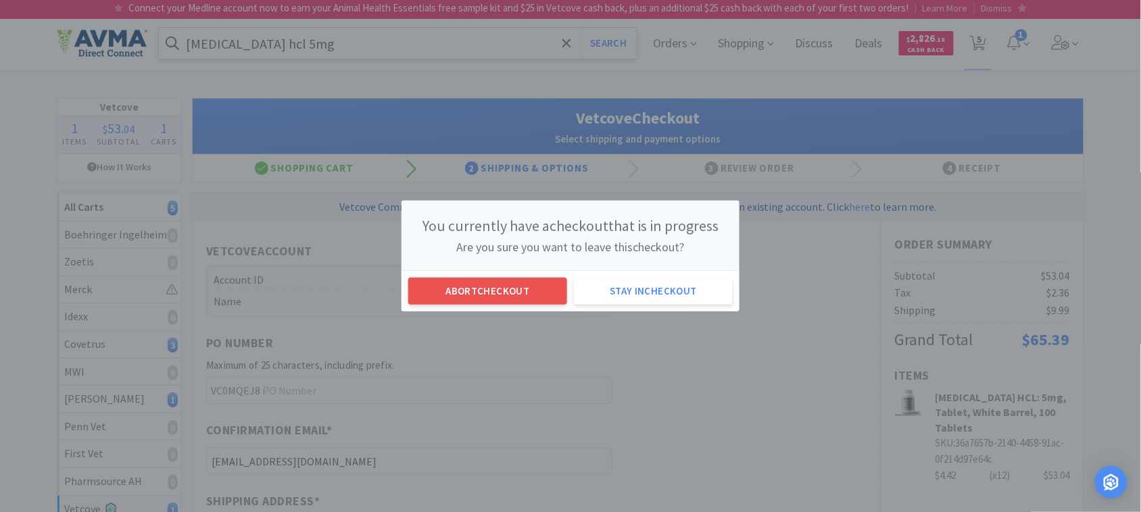
scroll to position [0, 0]
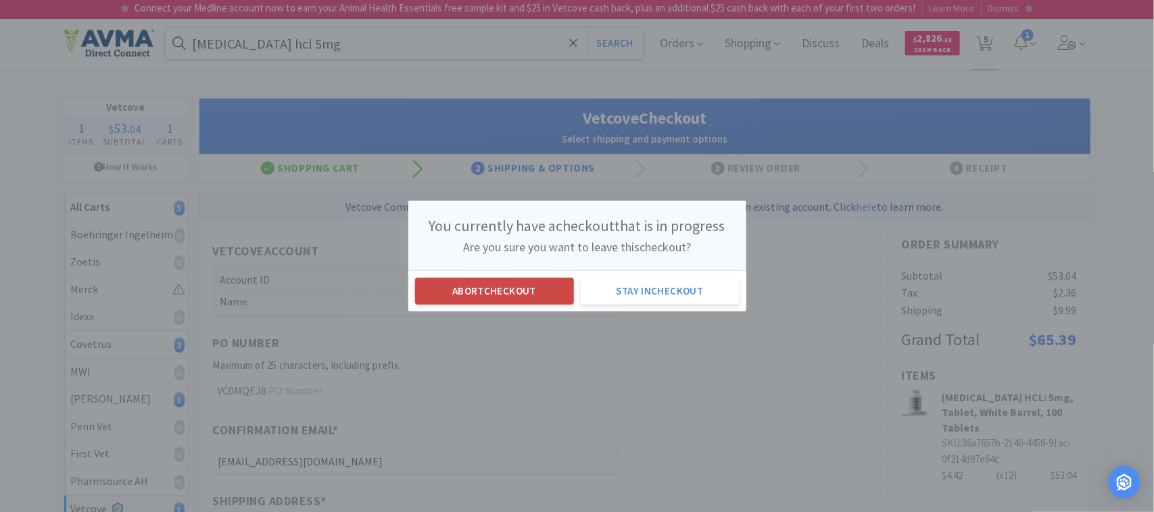
click at [496, 295] on button "Abort checkout" at bounding box center [494, 291] width 159 height 27
select select "12"
